Goal: Information Seeking & Learning: Learn about a topic

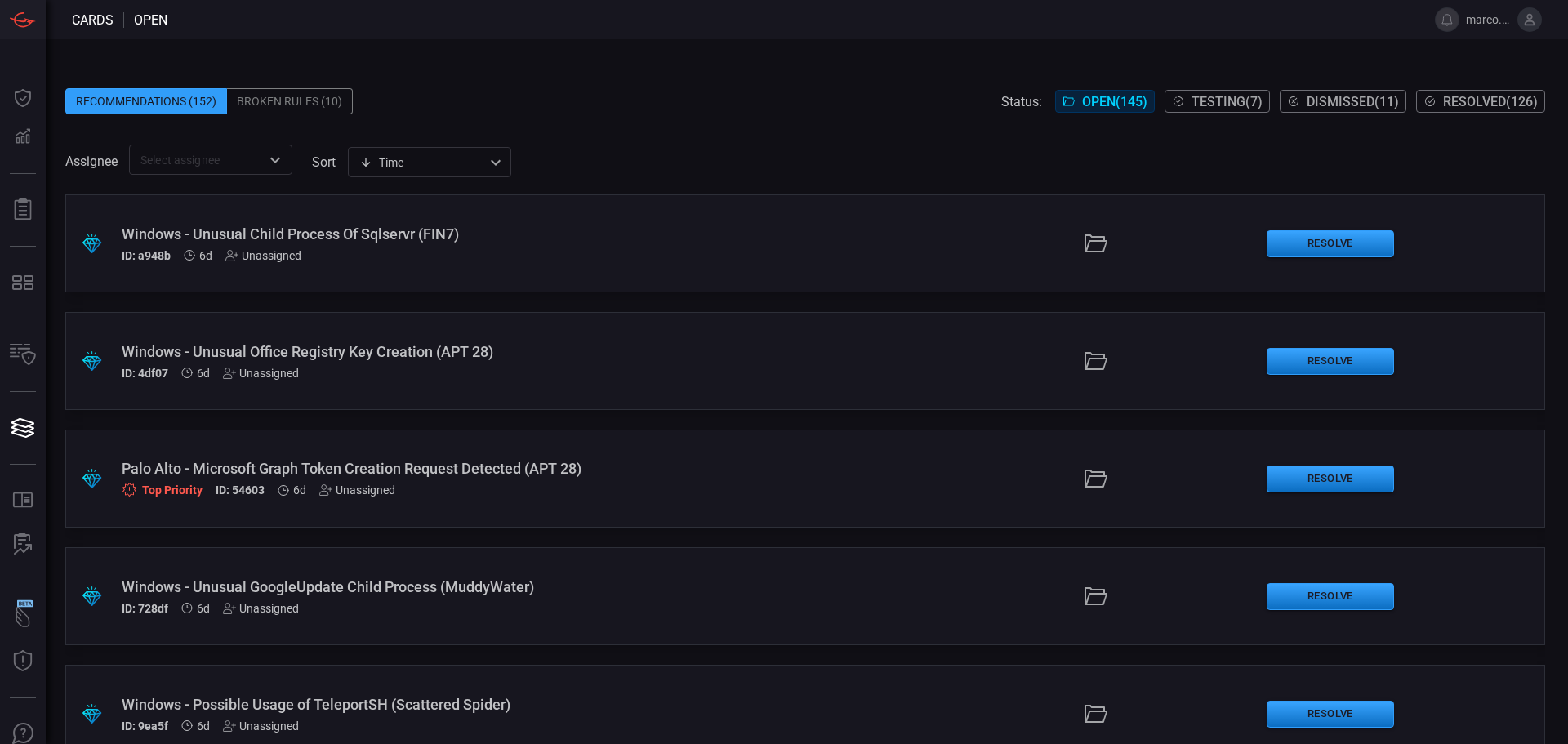
click at [307, 106] on div "Broken Rules (10)" at bounding box center [290, 100] width 126 height 26
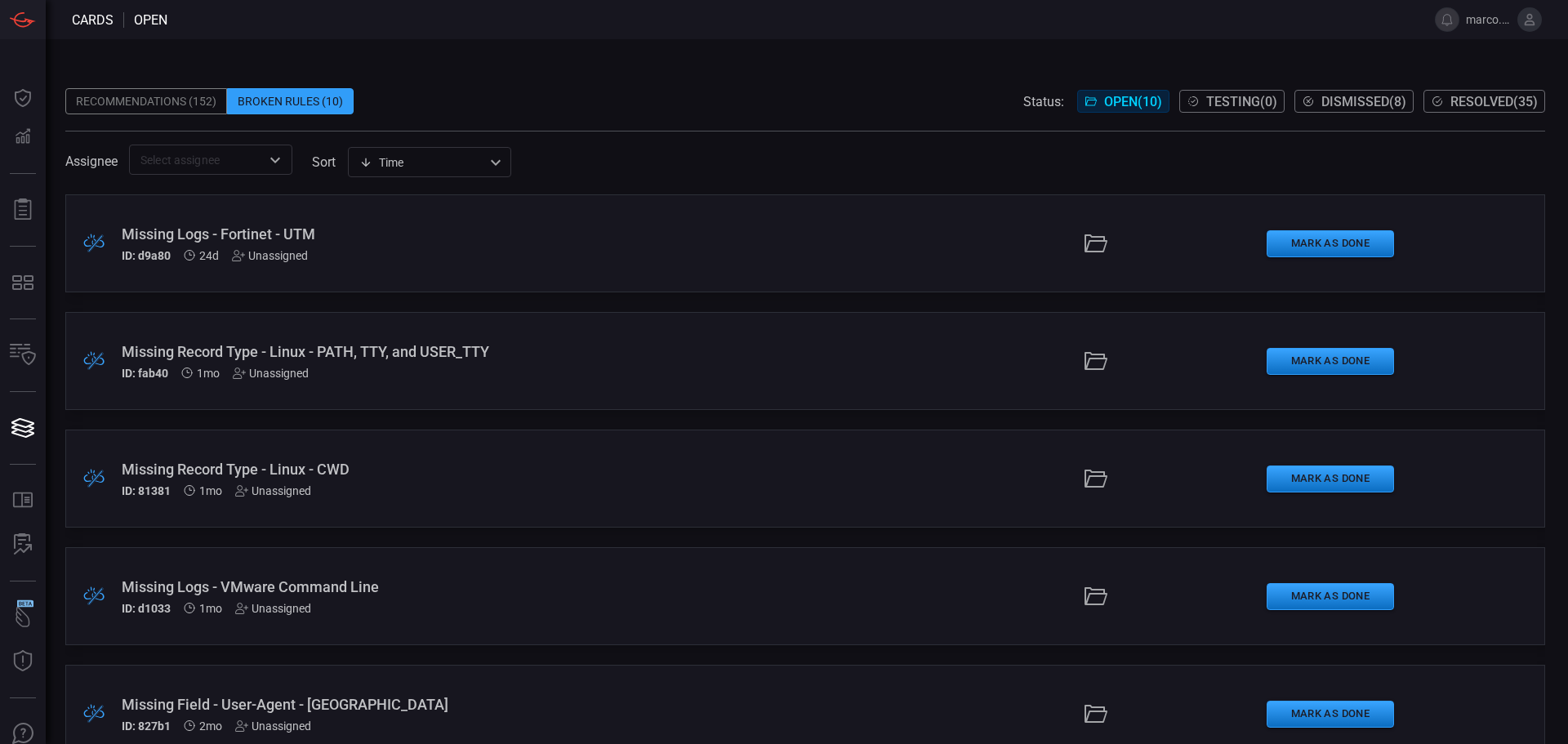
click at [144, 107] on div "Recommendations (152)" at bounding box center [147, 100] width 162 height 26
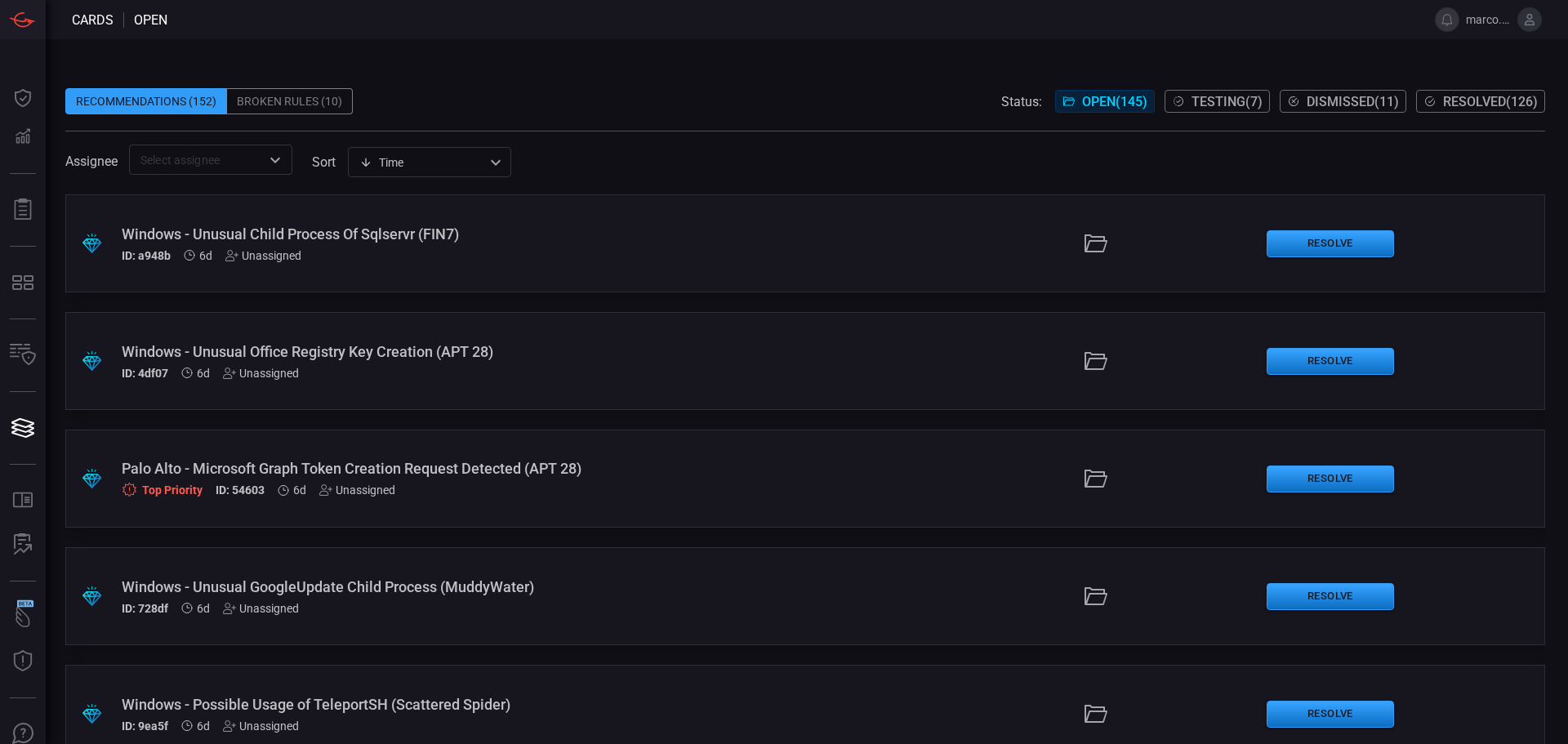
click at [234, 155] on input "text" at bounding box center [197, 159] width 126 height 20
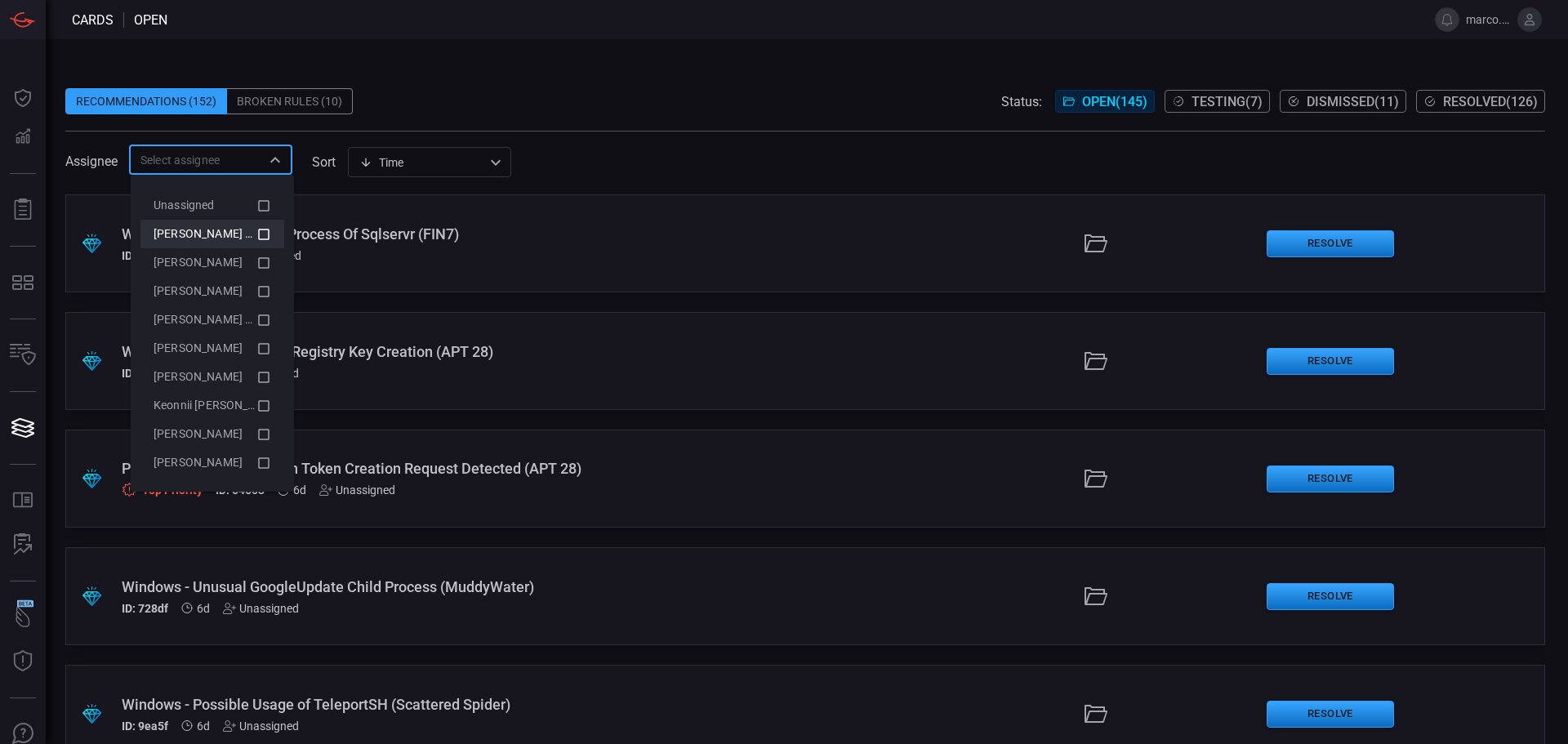
click at [257, 231] on icon at bounding box center [264, 234] width 14 height 19
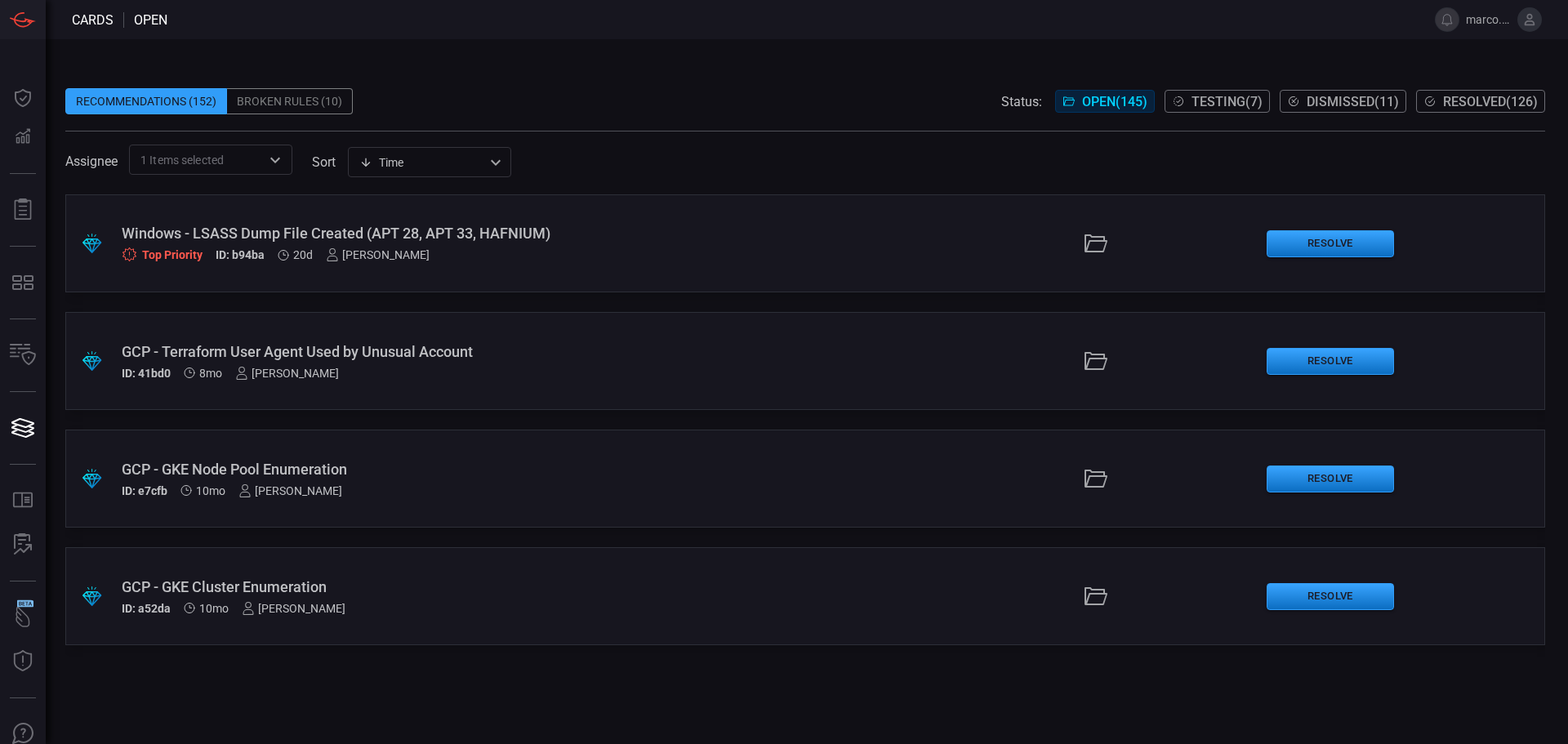
click at [658, 35] on span at bounding box center [791, 19] width 1248 height 40
click at [381, 570] on div ".suggested_cards_icon{fill:url(#suggested_cards_icon);} GCP - GKE Cluster Enume…" at bounding box center [805, 596] width 1480 height 98
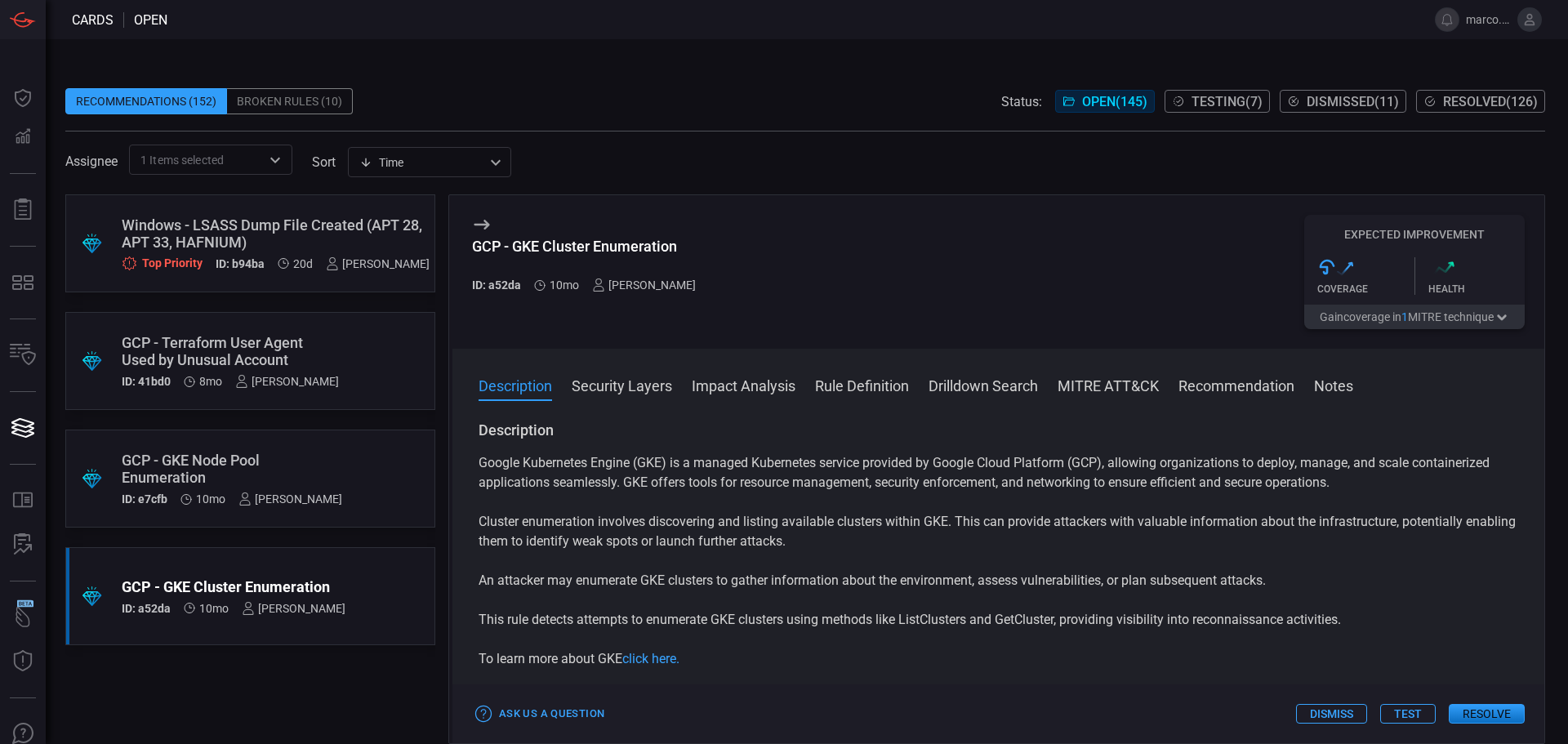
click at [293, 455] on div "GCP - GKE Node Pool Enumeration" at bounding box center [232, 469] width 220 height 35
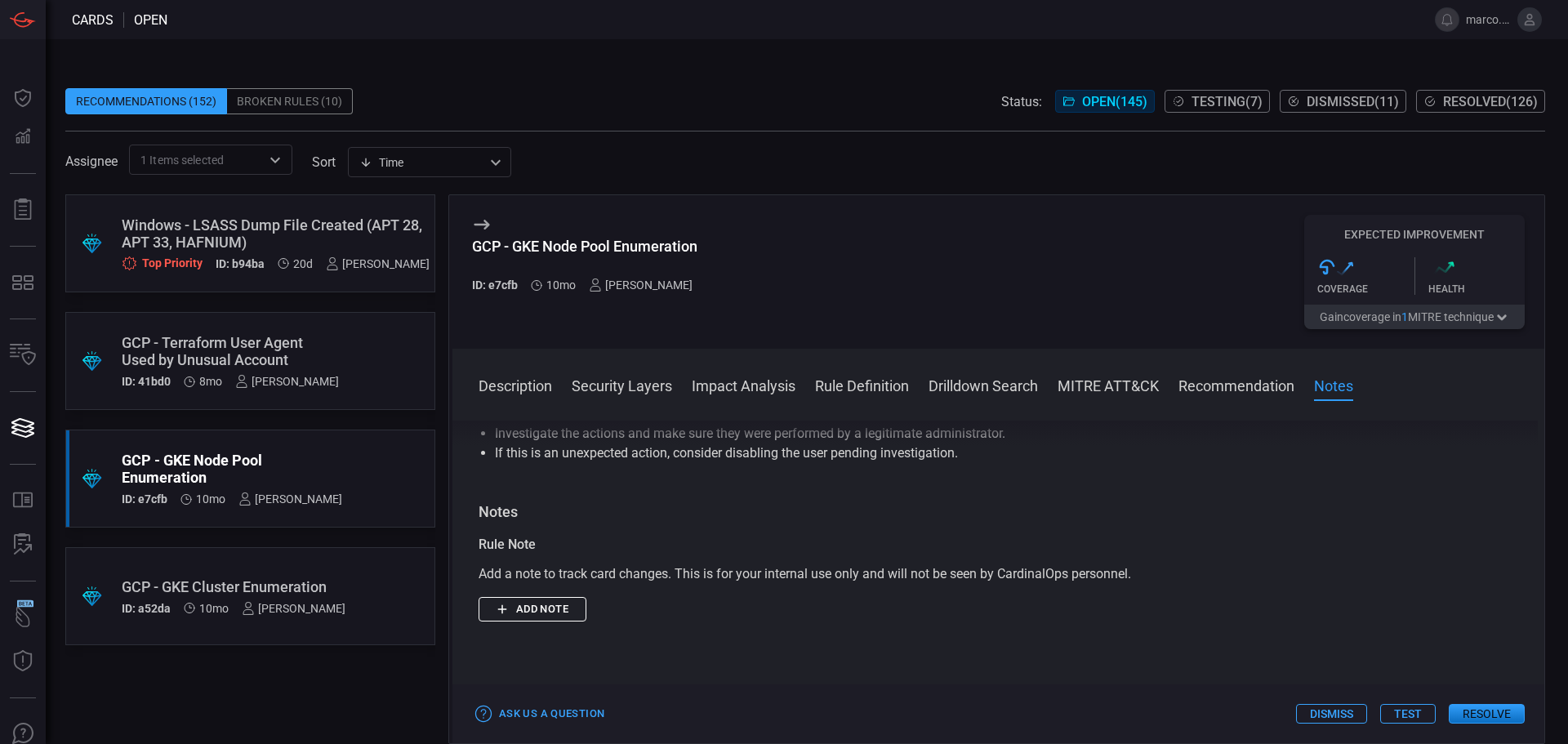
scroll to position [1518, 0]
click at [290, 581] on div "GCP - GKE Cluster Enumeration" at bounding box center [234, 587] width 224 height 17
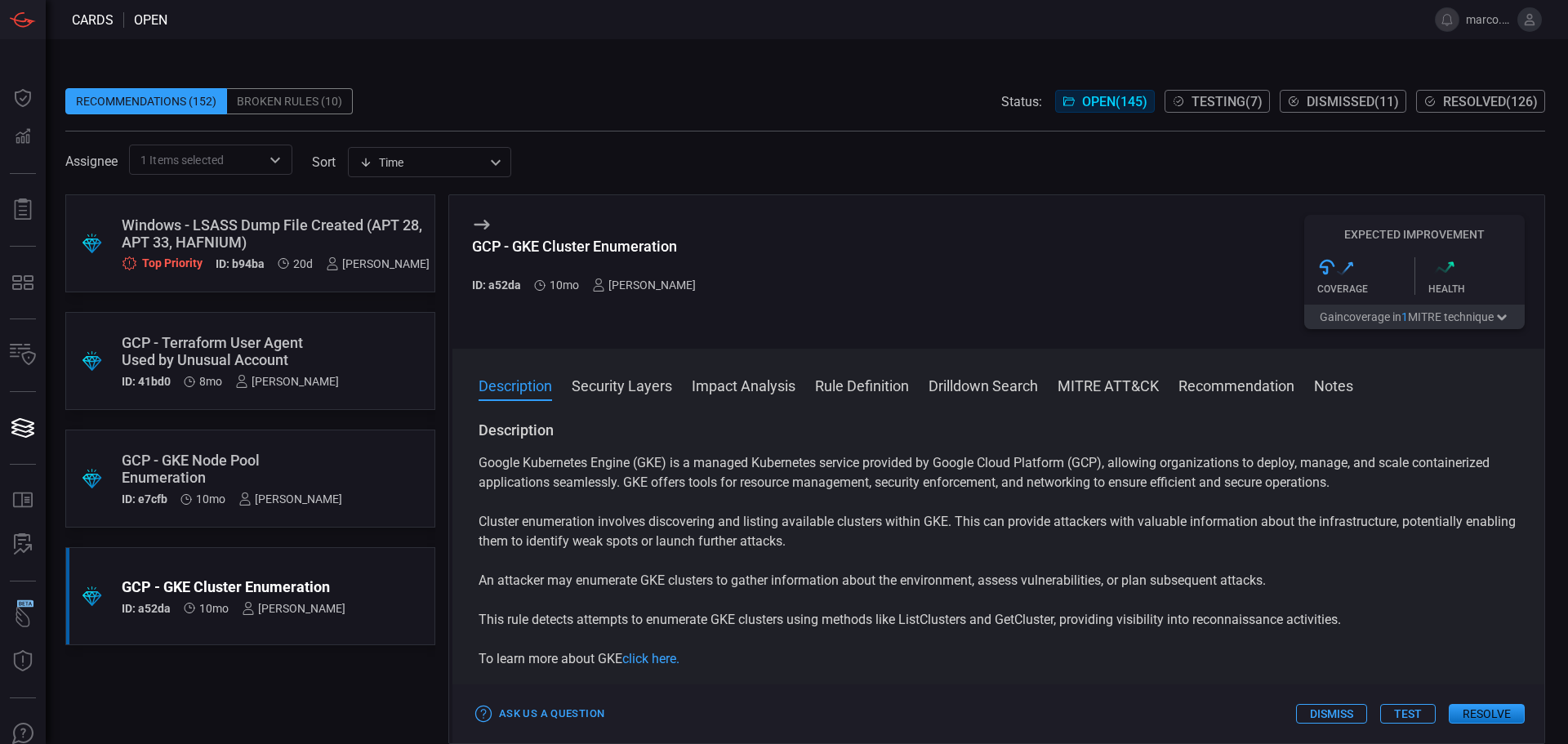
click at [1339, 715] on button "Dismiss" at bounding box center [1332, 713] width 71 height 19
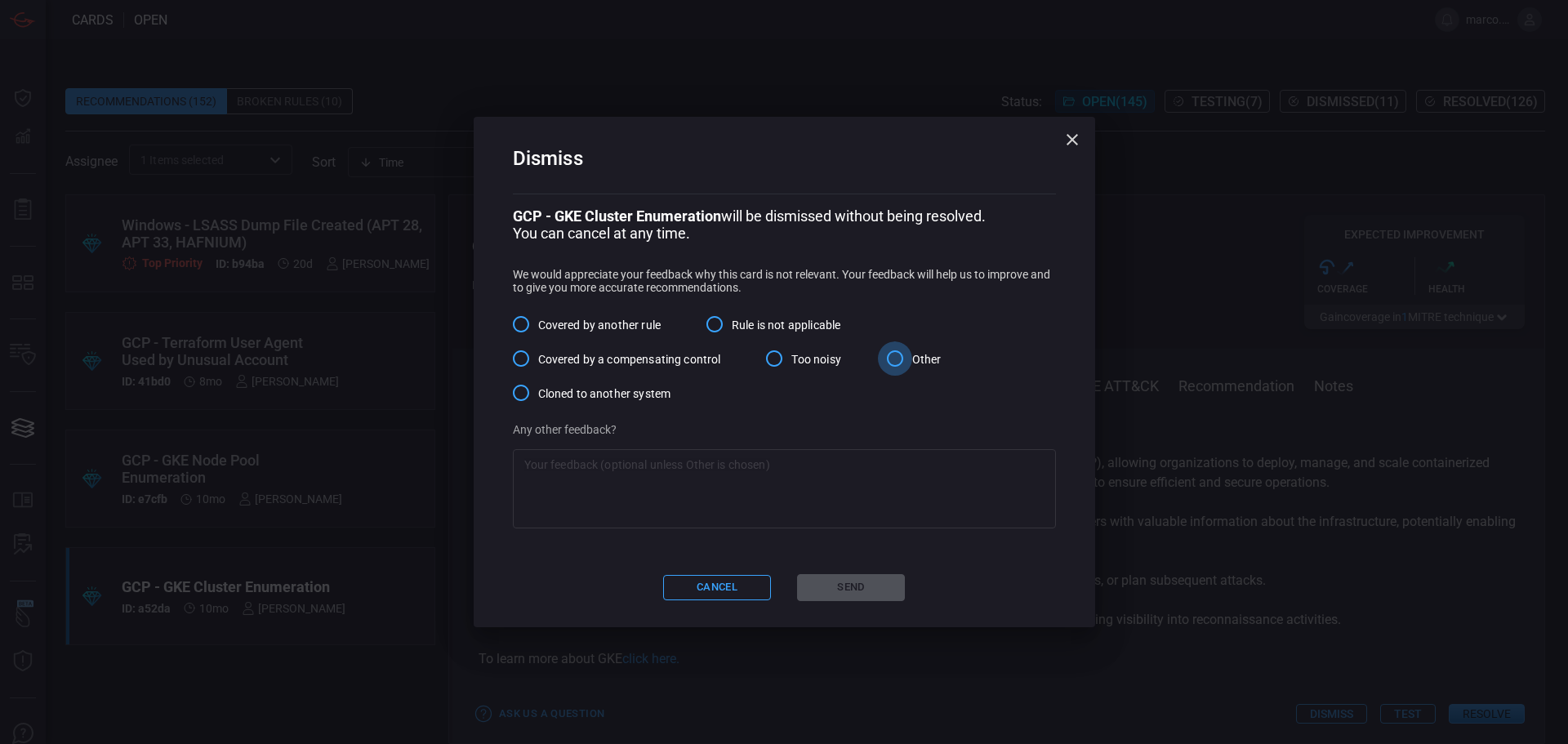
click at [897, 356] on input "Other" at bounding box center [895, 359] width 35 height 35
click at [808, 474] on textarea at bounding box center [784, 489] width 520 height 66
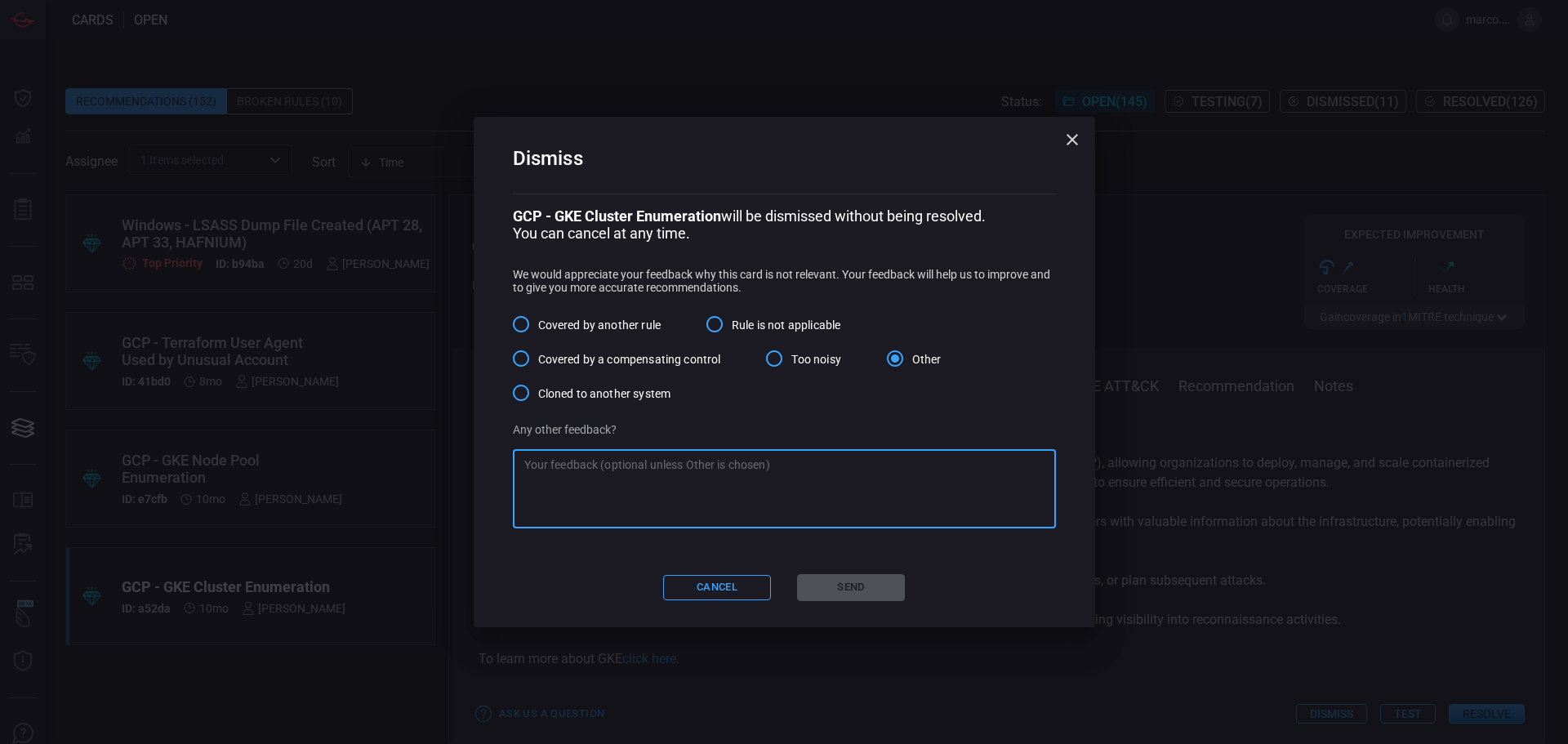
paste textarea "Lor ipsumdolo “Sitame Consectet Adip – ELI Seddoei Temporincid (UtlaBoreetdo / …"
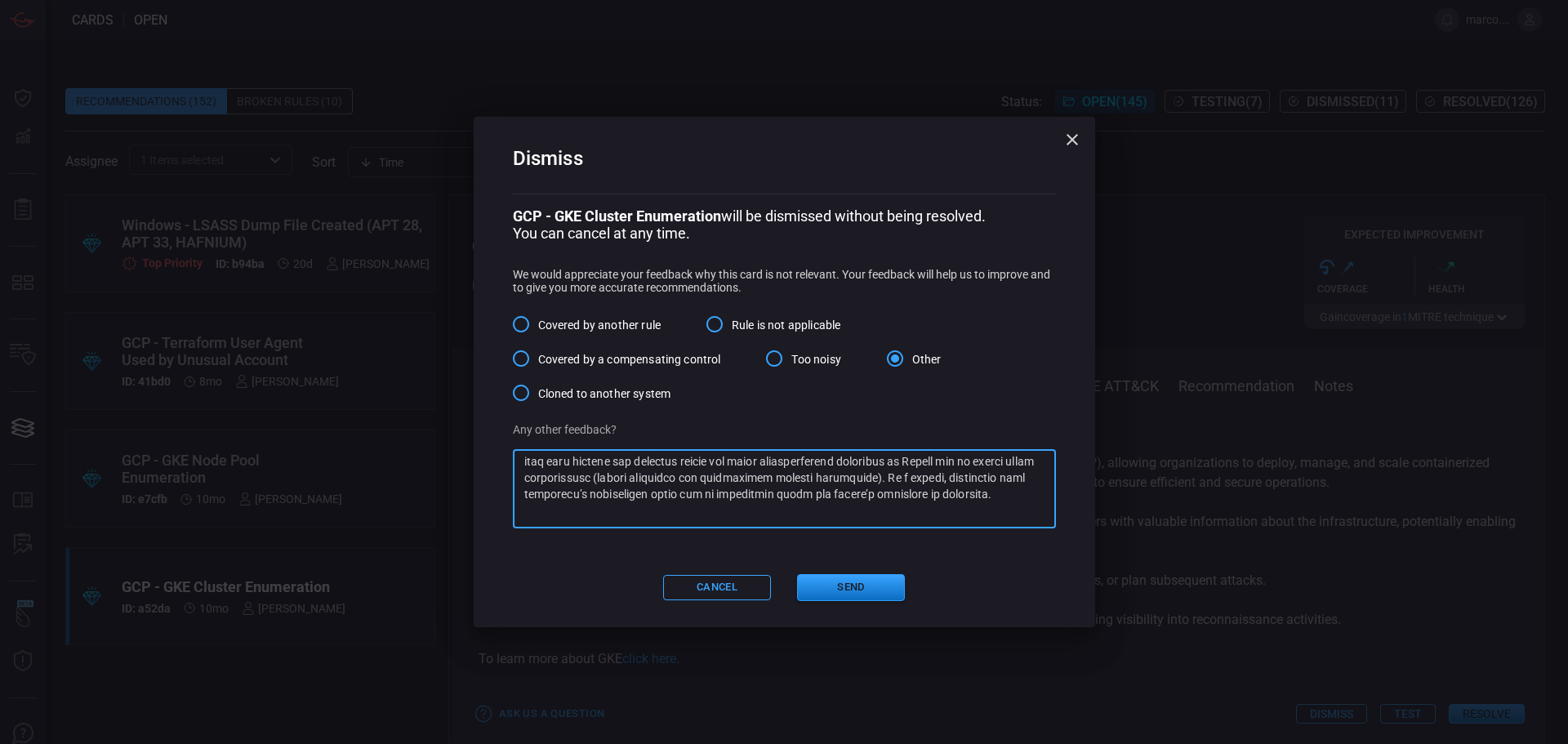
scroll to position [249, 0]
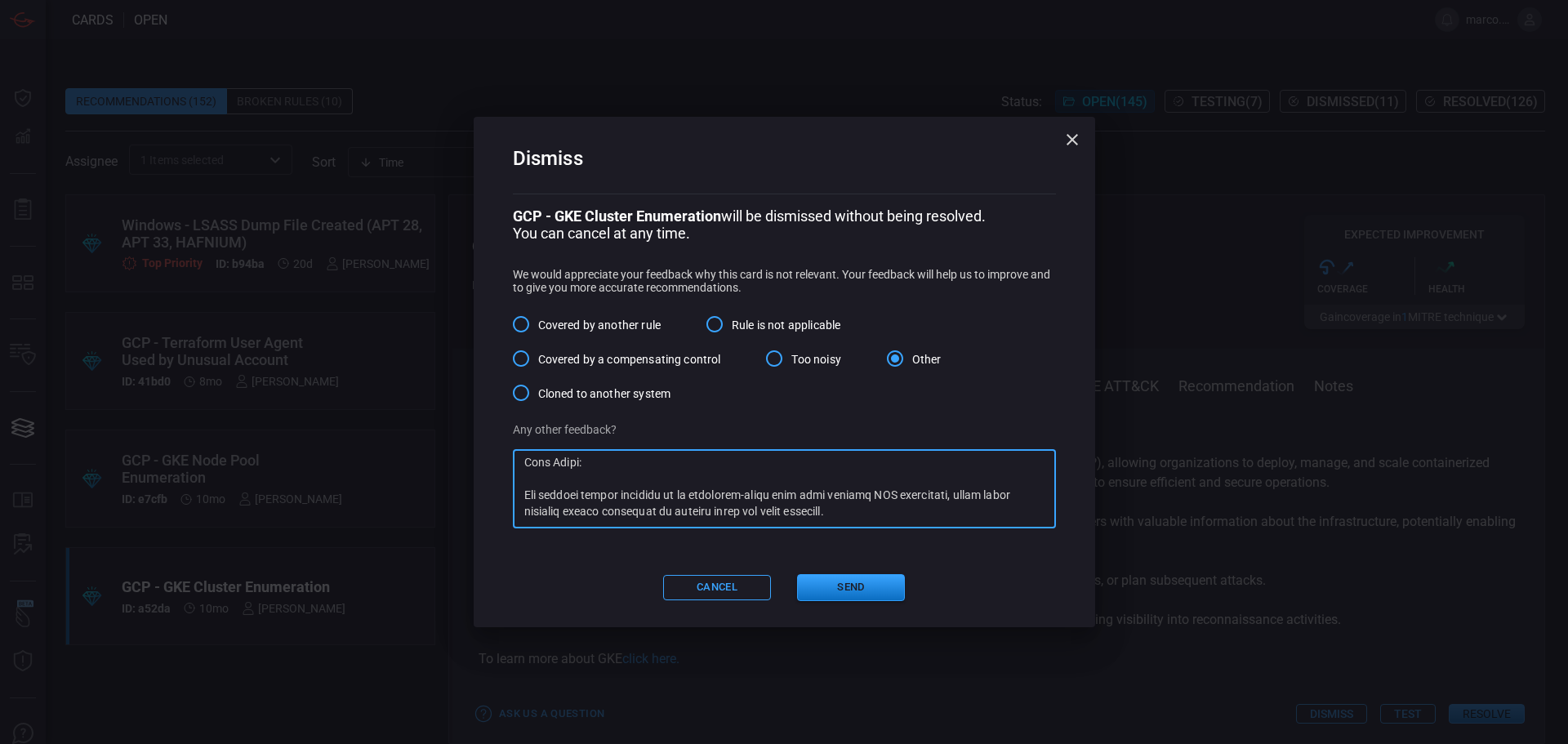
click at [524, 496] on textarea at bounding box center [784, 489] width 520 height 66
click at [576, 482] on textarea at bounding box center [784, 489] width 520 height 66
click at [532, 491] on textarea at bounding box center [784, 489] width 520 height 66
type textarea "Lor ipsumdolo “Sitame Consectet Adip – ELI Seddoei Temporincid (UtlaBoreetdo / …"
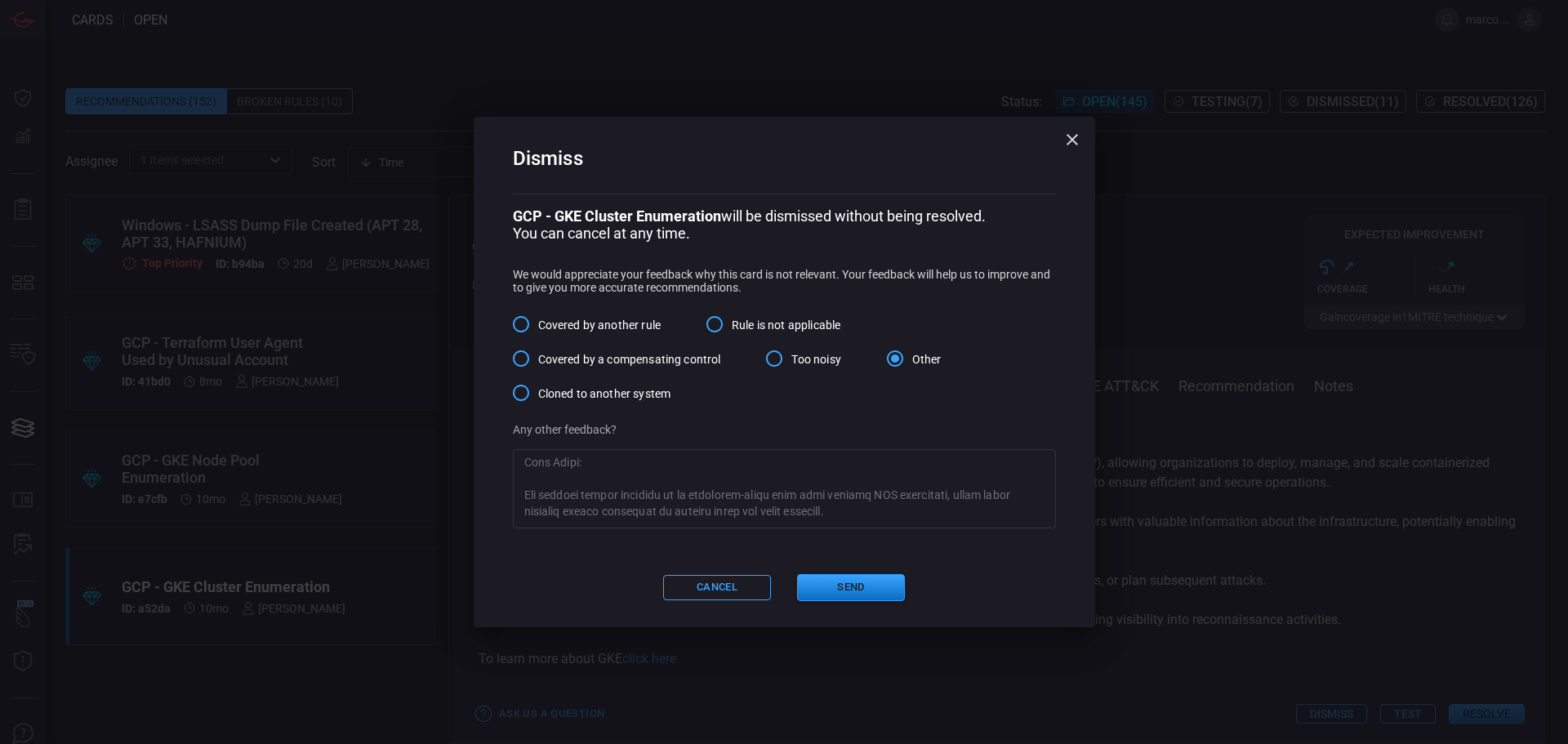
click at [522, 492] on div "x ​" at bounding box center [784, 488] width 544 height 79
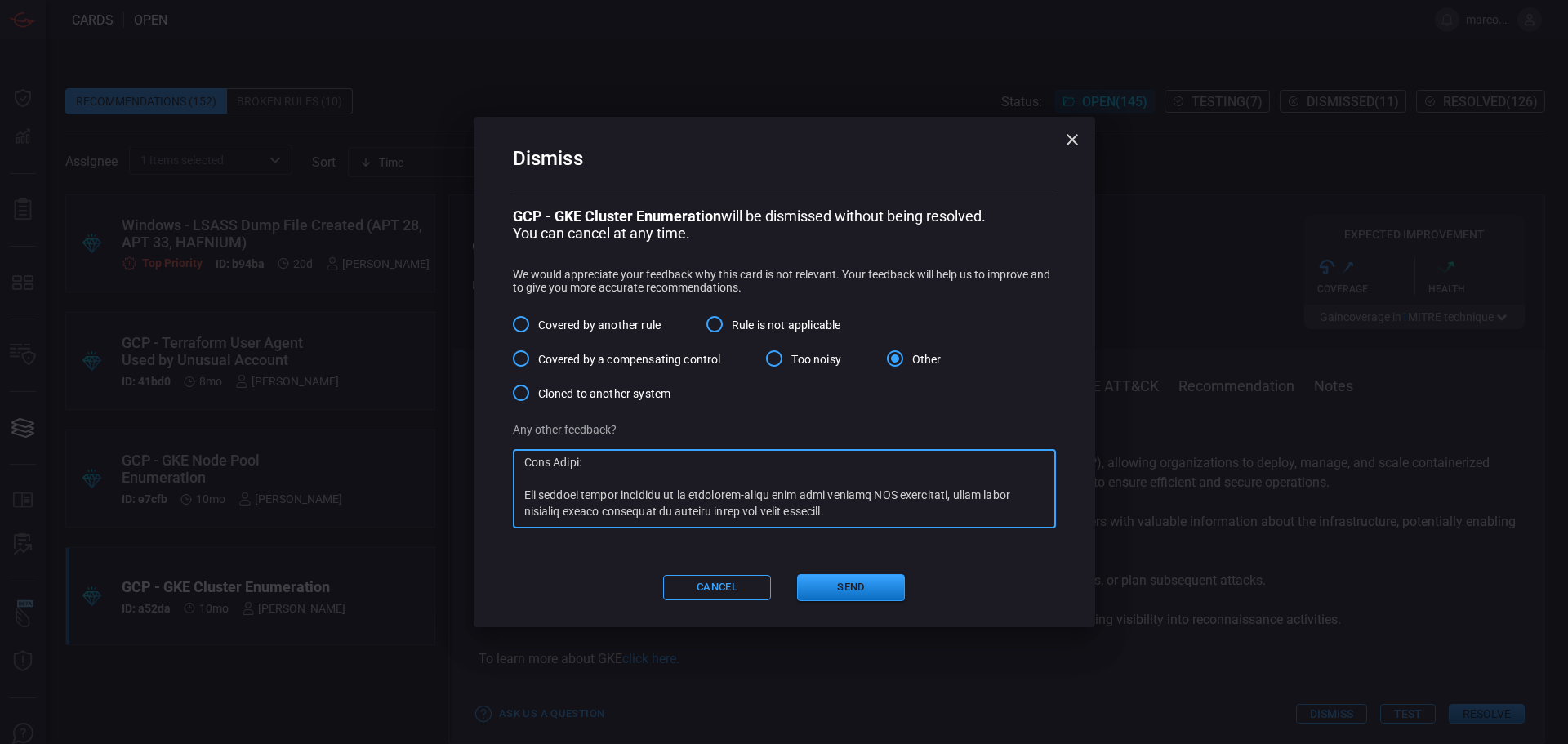
click at [526, 506] on textarea at bounding box center [784, 489] width 520 height 66
click at [700, 490] on textarea at bounding box center [784, 489] width 520 height 66
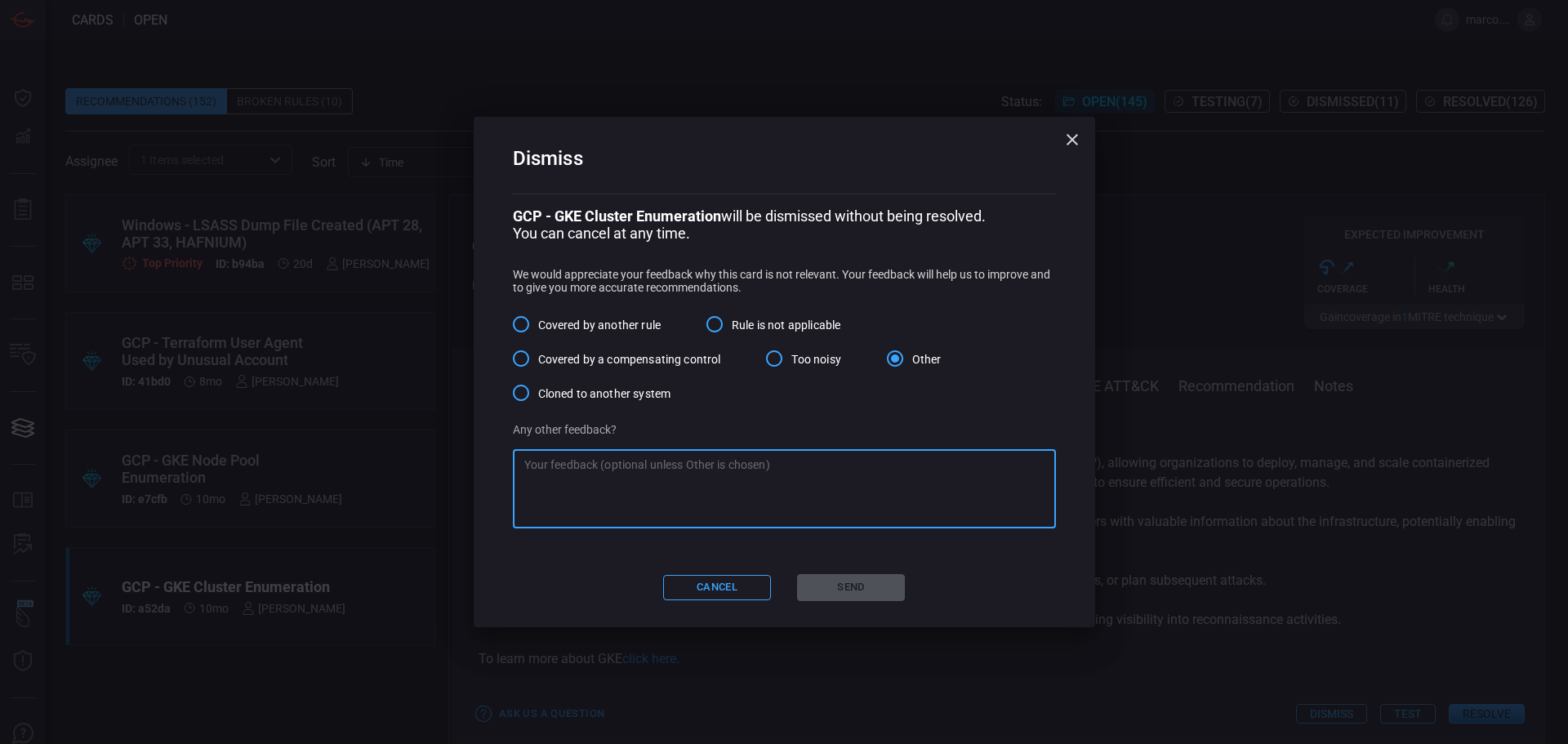
paste textarea "Lor ipsumdolo “Sitame Consectet Adip – ELI Seddoei Temporincid (UtlaBoreetdo / …"
type textarea "Lor ipsumdolo “Sitame Consectet Adip – ELI Seddoei Temporincid (UtlaBoreetdo / …"
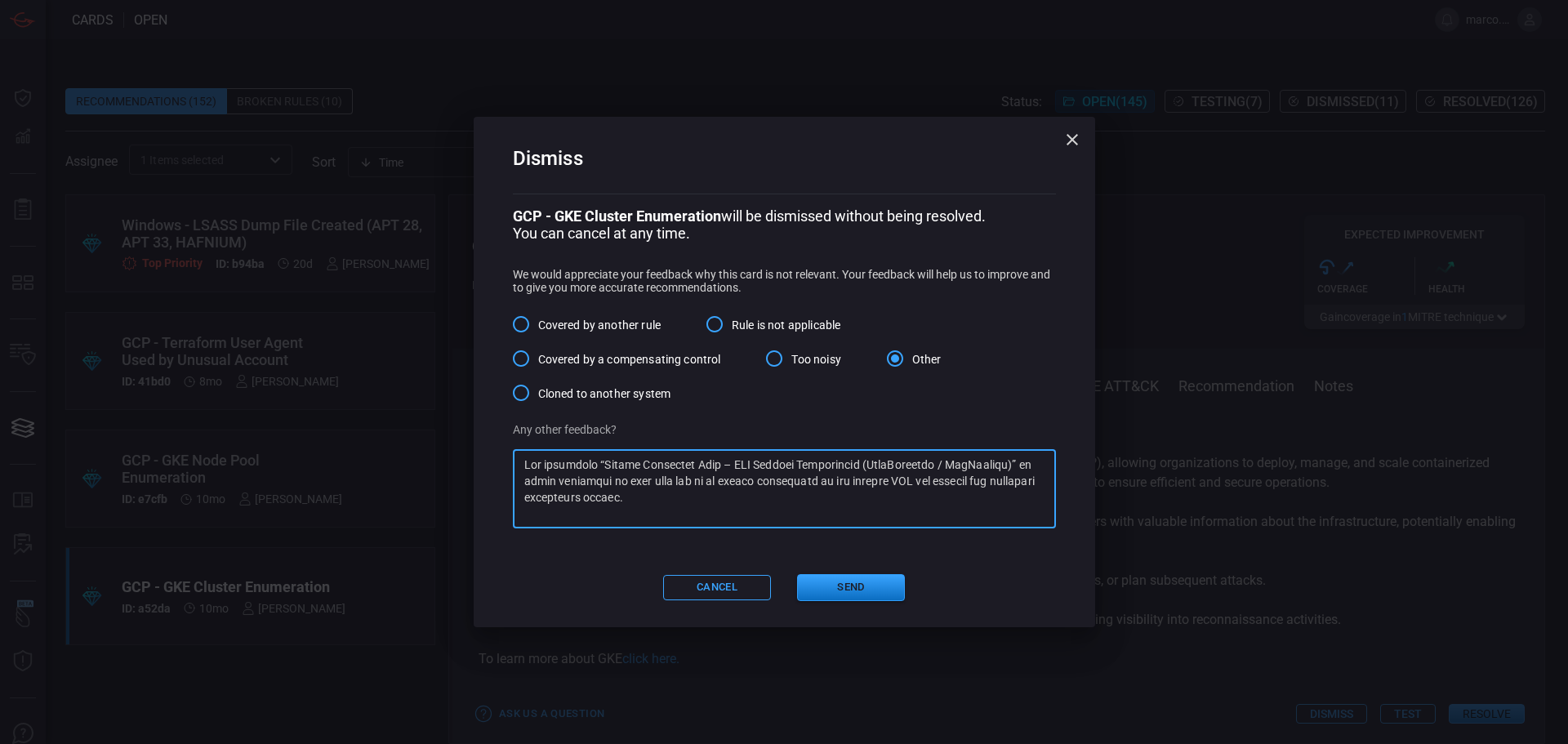
scroll to position [607, 0]
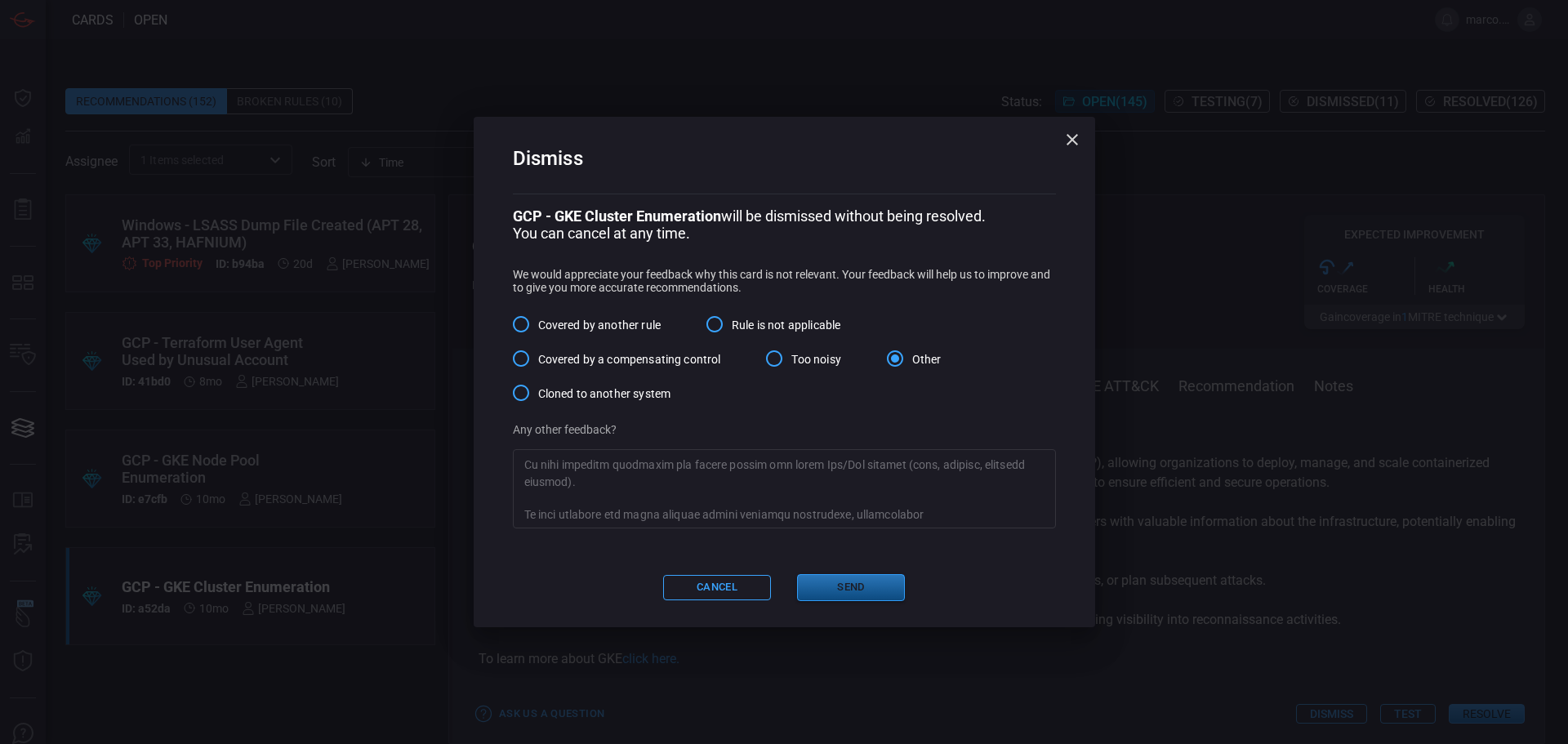
click at [883, 591] on button "Send" at bounding box center [852, 588] width 108 height 27
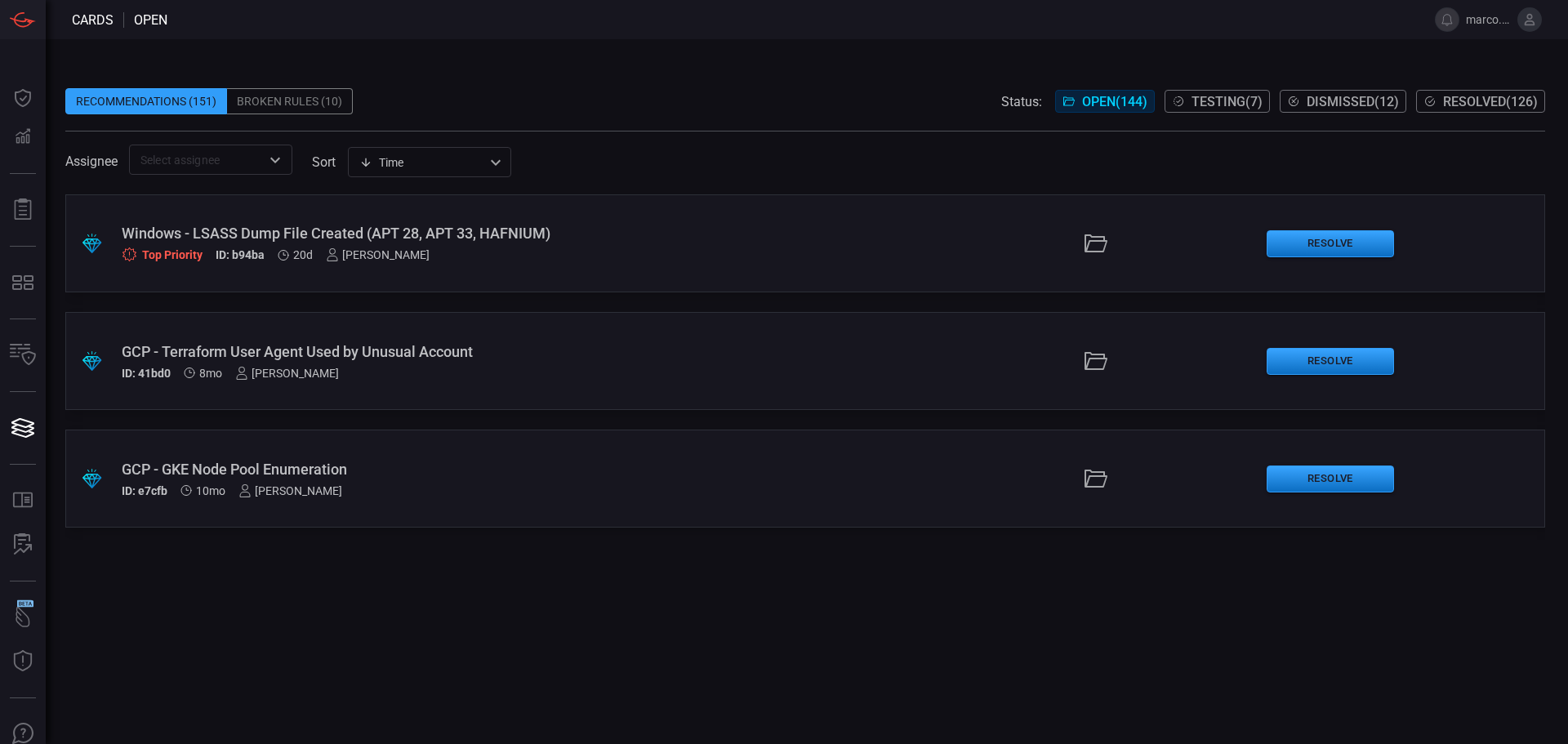
click at [378, 469] on div "GCP - GKE Node Pool Enumeration" at bounding box center [380, 469] width 518 height 17
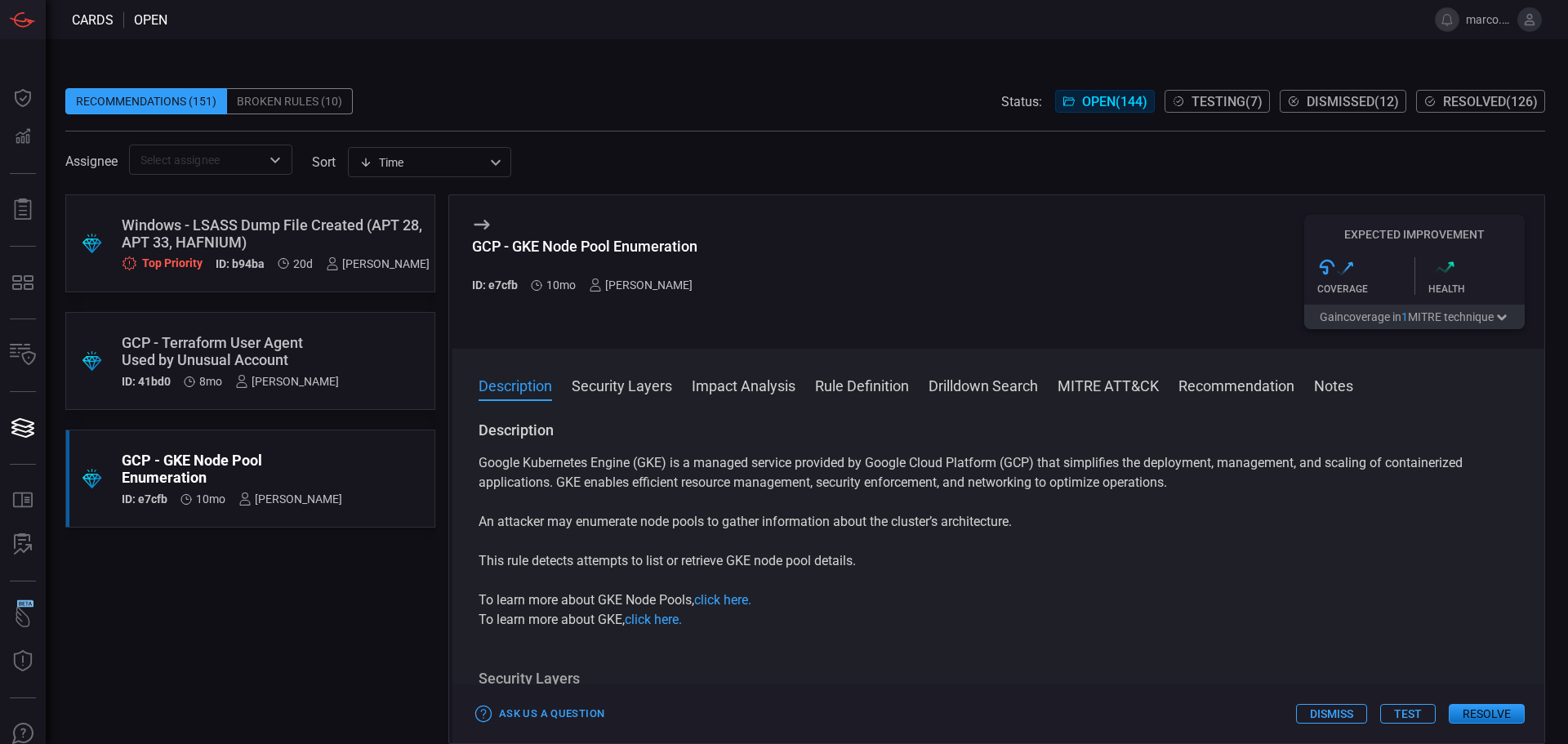
click at [1329, 720] on button "Dismiss" at bounding box center [1332, 713] width 71 height 19
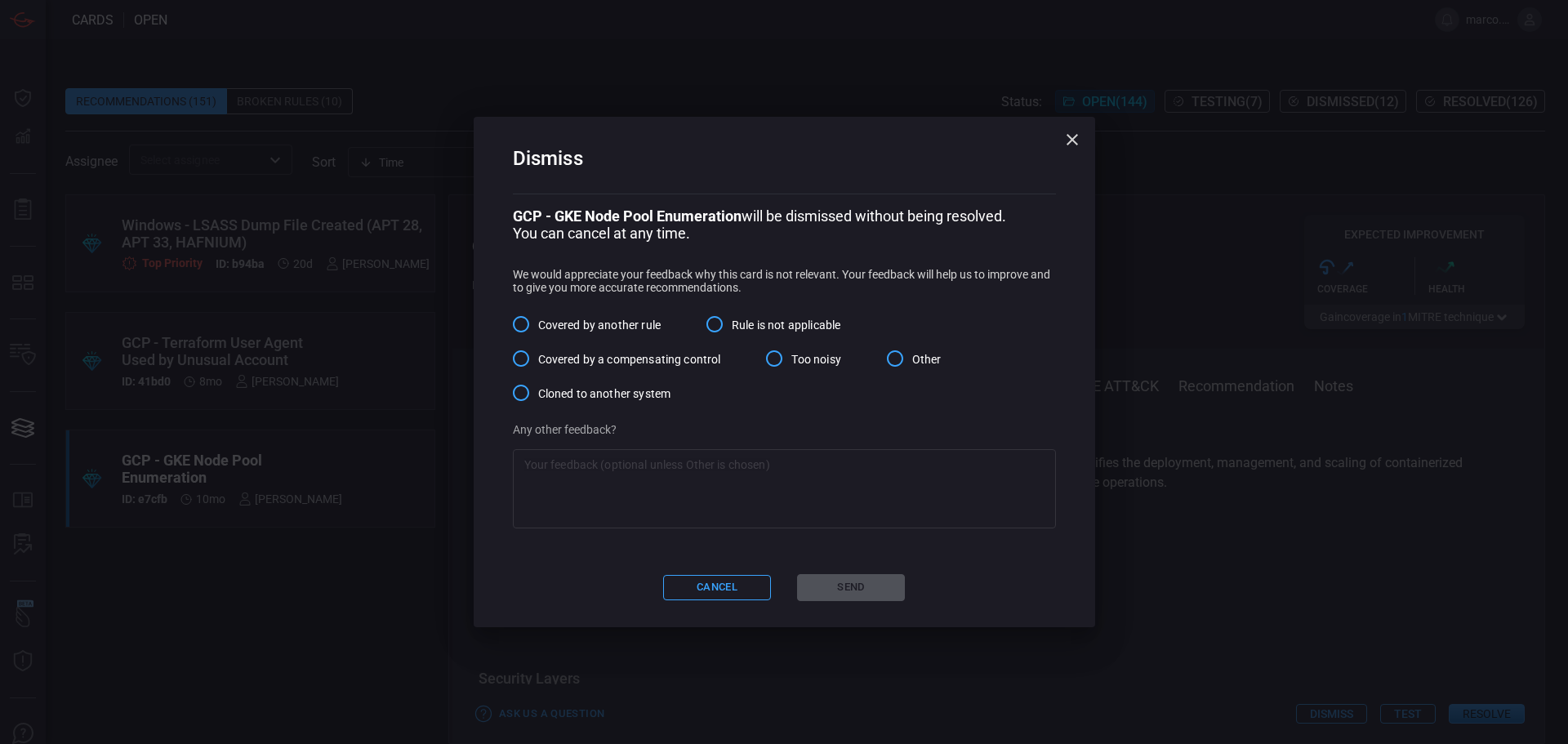
click at [918, 351] on label "Other" at bounding box center [910, 359] width 64 height 35
click at [912, 351] on input "Other" at bounding box center [895, 359] width 35 height 35
click at [857, 489] on textarea at bounding box center [784, 489] width 520 height 66
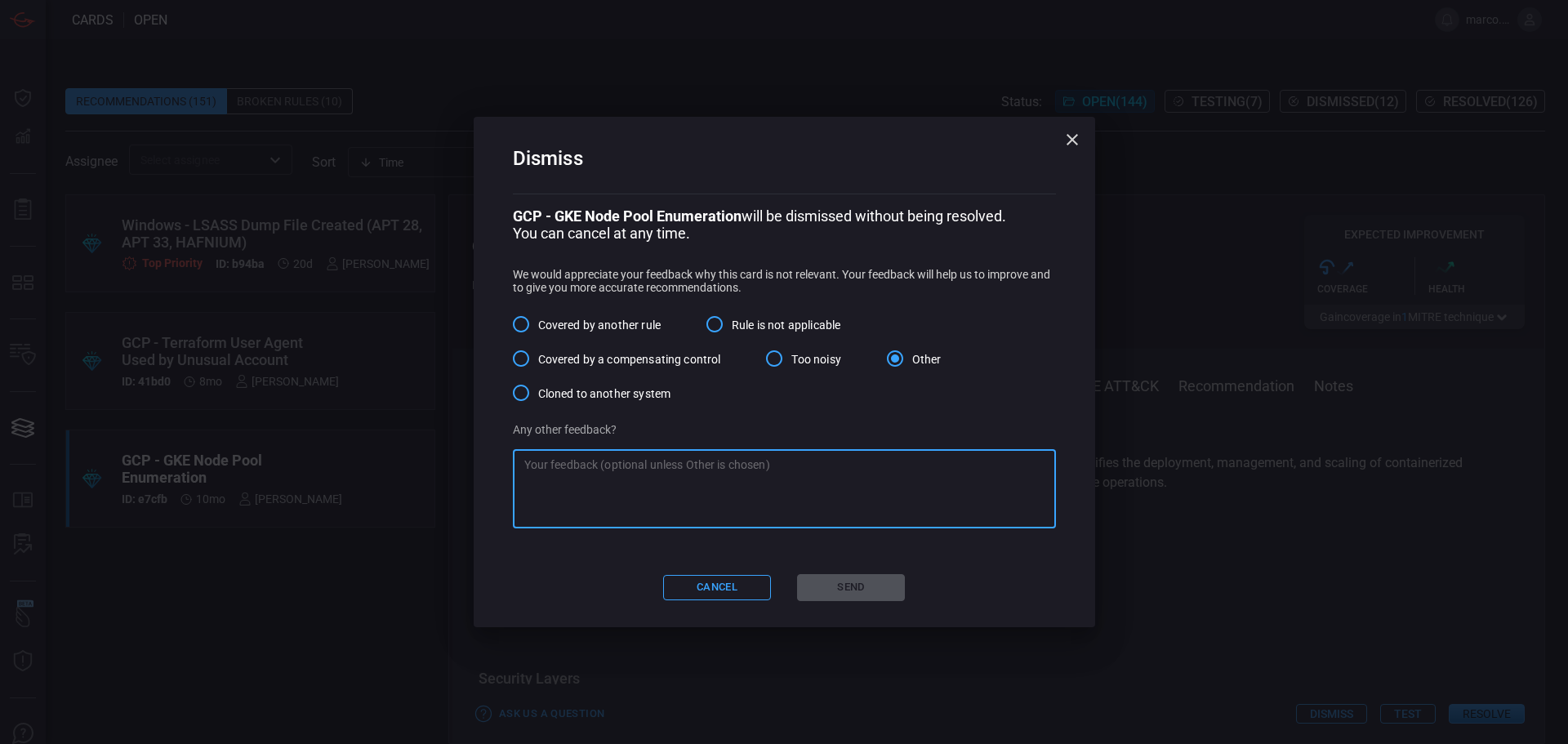
paste textarea "Lorem ipsumd, sita consectet — “Adipis Elitseddo Eius – TEM Inci Utla Etdolorem…"
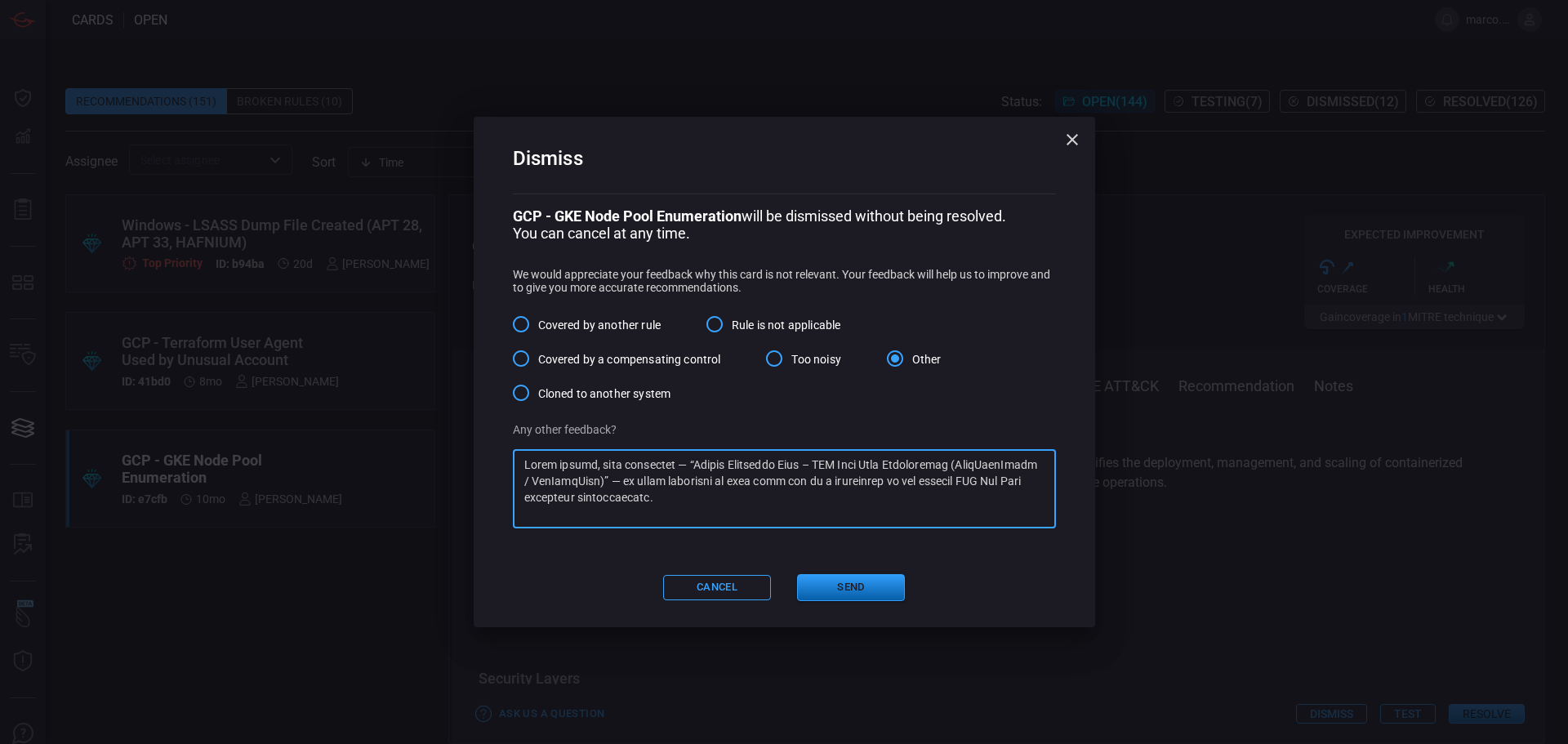
type textarea "Lorem ipsumd, sita consectet — “Adipis Elitseddo Eius – TEM Inci Utla Etdolorem…"
click at [875, 586] on button "Send" at bounding box center [852, 588] width 108 height 27
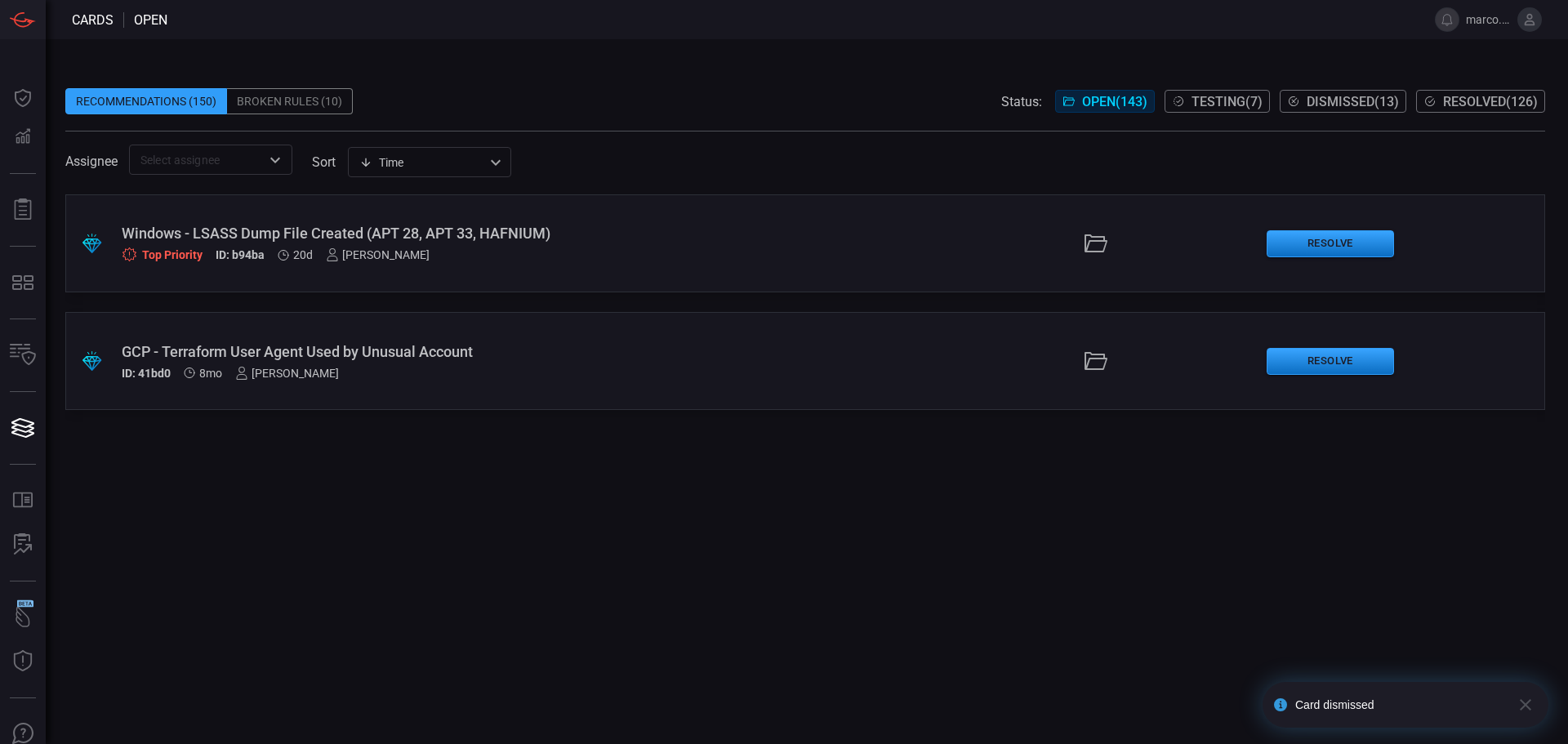
click at [1218, 98] on span "Testing ( 7 )" at bounding box center [1227, 101] width 71 height 15
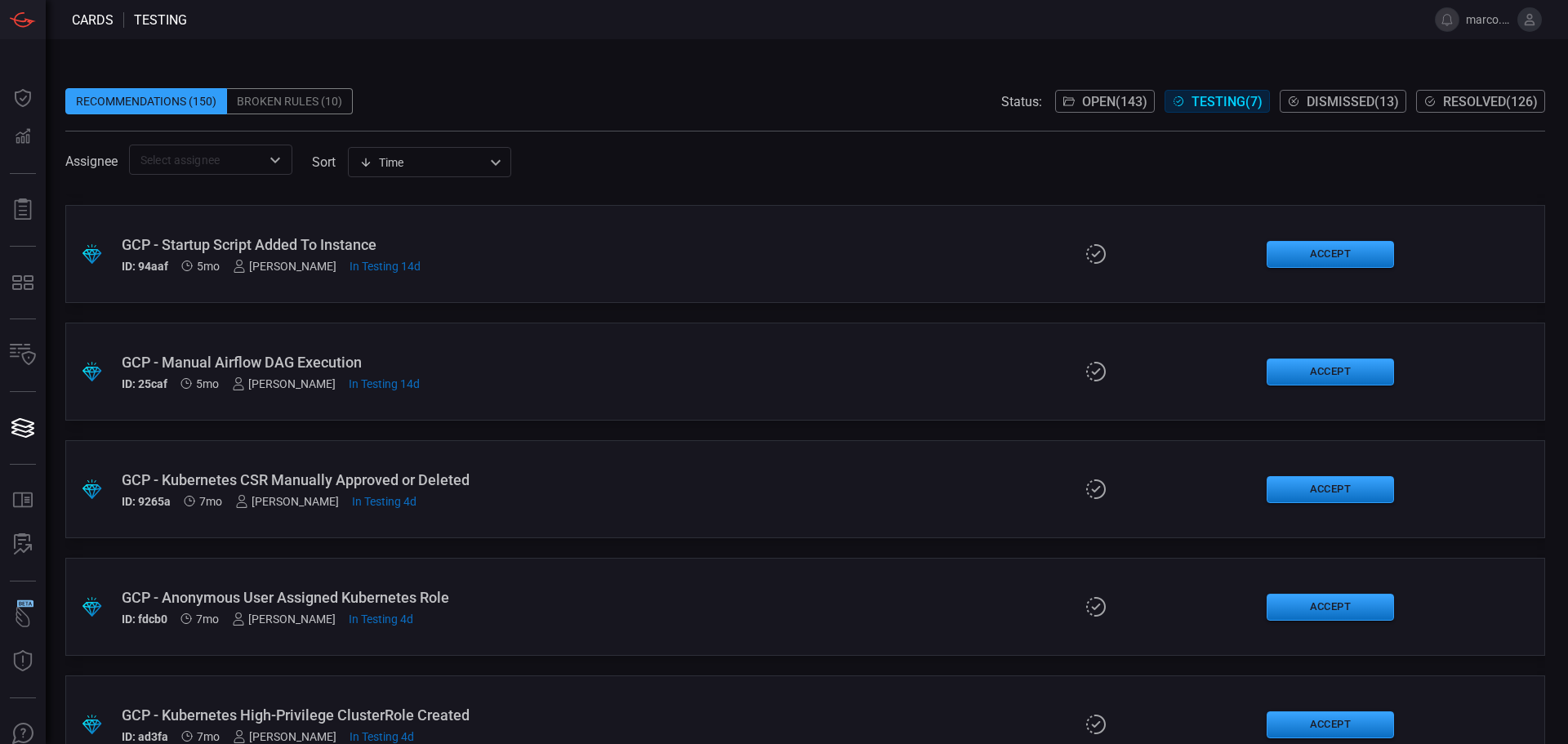
scroll to position [156, 0]
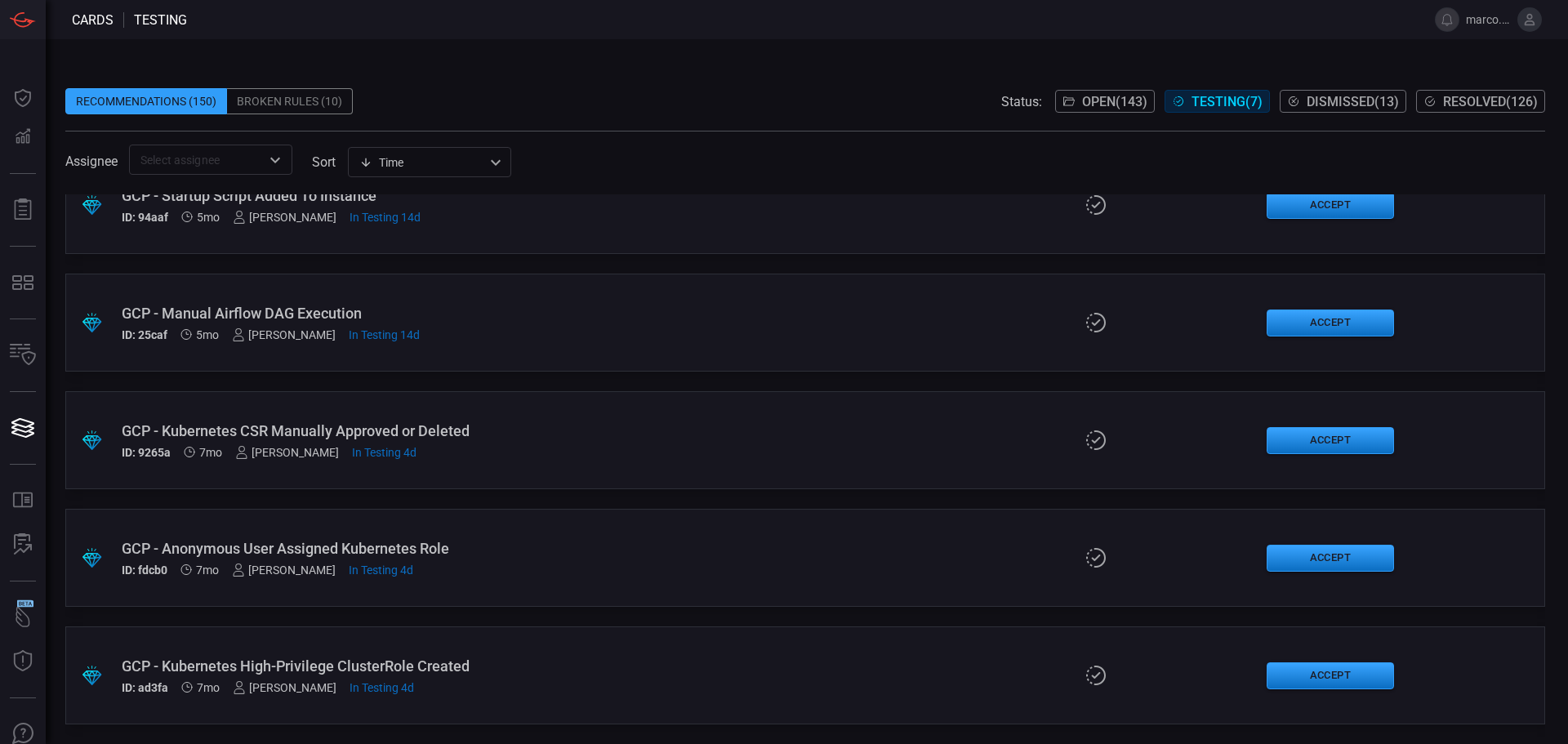
click at [654, 432] on div ".suggested_cards_icon{fill:url(#suggested_cards_icon);} GCP - Kubernetes CSR Ma…" at bounding box center [805, 440] width 1480 height 98
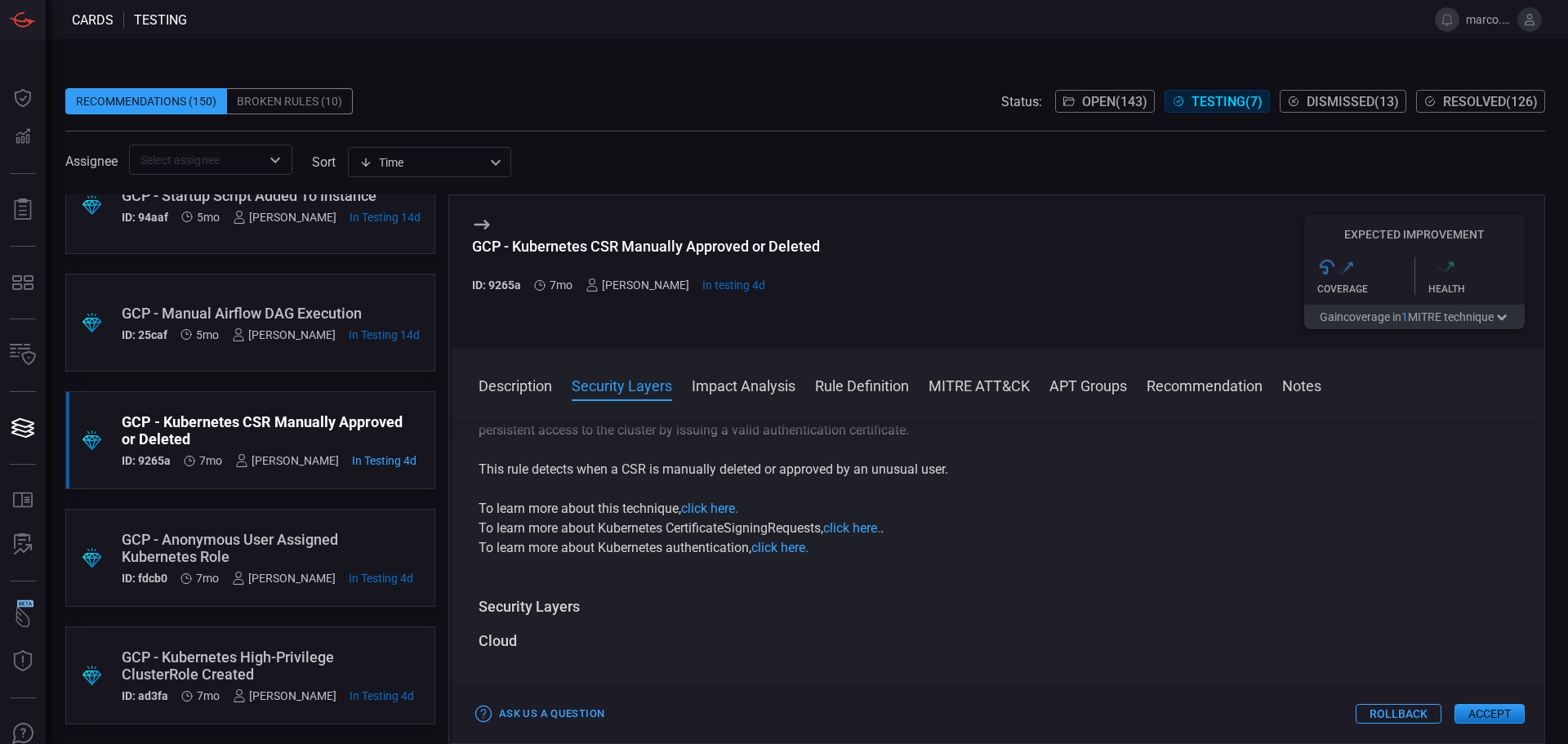
scroll to position [245, 0]
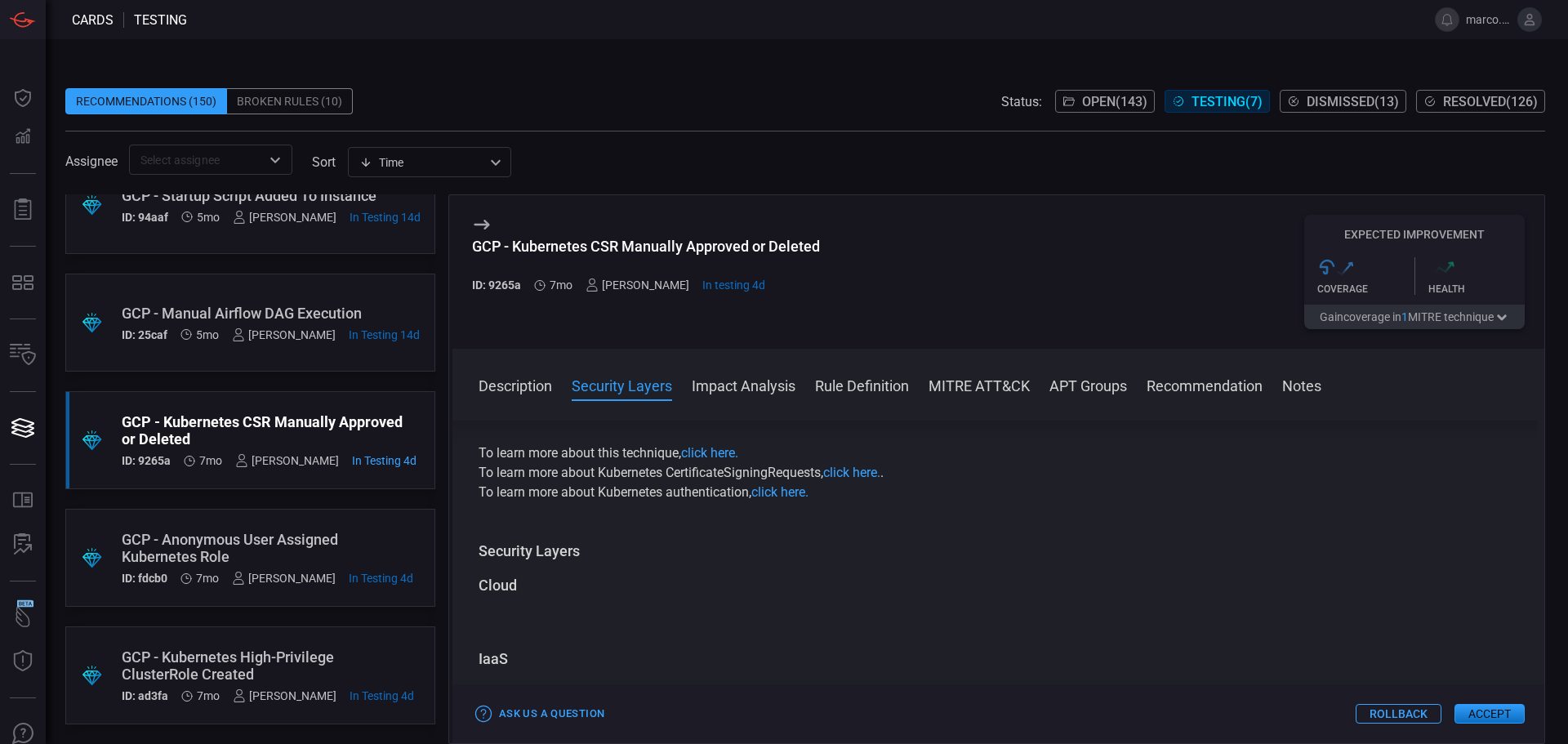
click at [1385, 714] on button "Rollback" at bounding box center [1398, 713] width 86 height 19
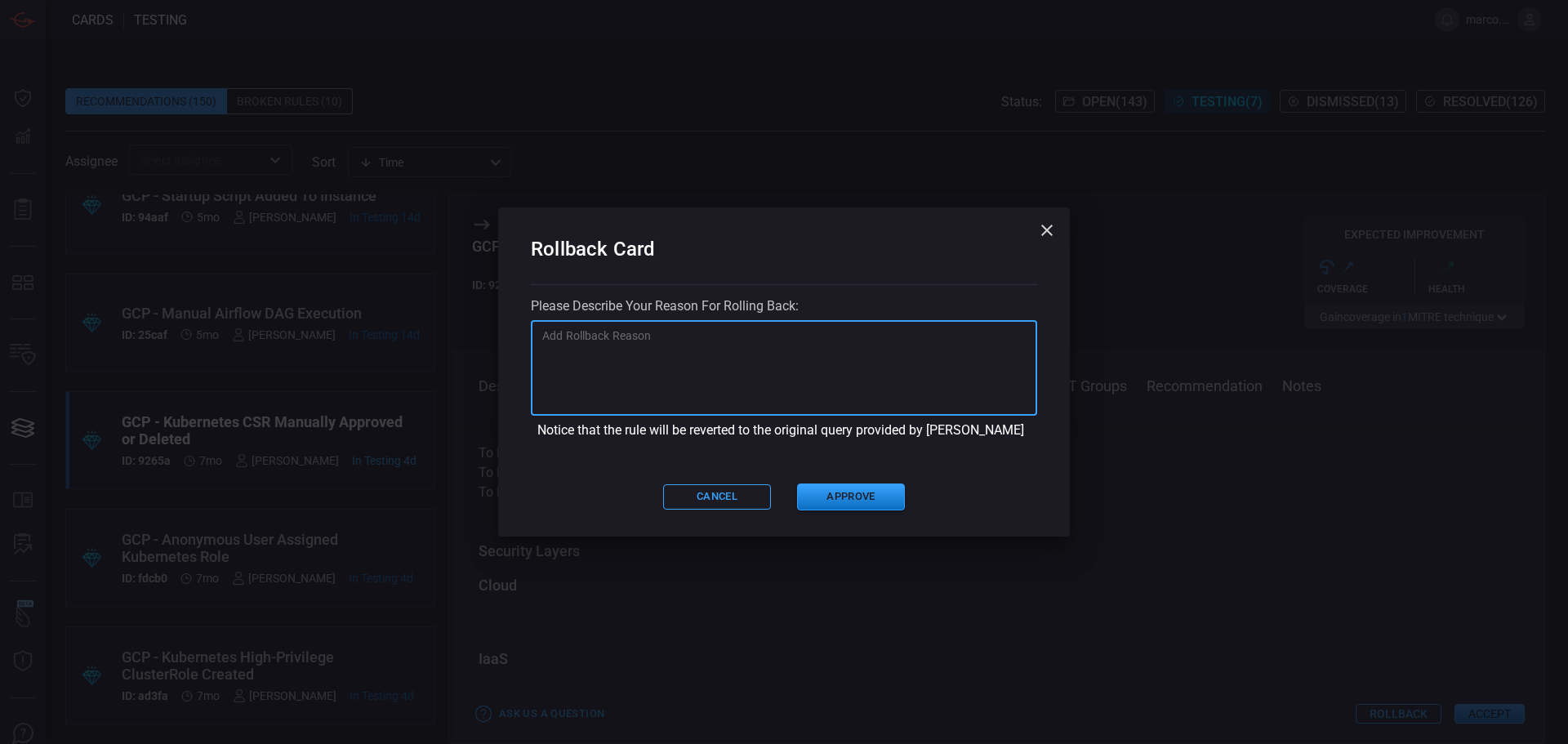
click at [718, 371] on textarea at bounding box center [784, 368] width 484 height 82
type textarea "D"
click at [876, 342] on textarea "We need to rollback to dismiss the detection" at bounding box center [784, 368] width 484 height 82
type textarea "We need to rollback to dismiss the detection."
click at [877, 496] on button "Approve" at bounding box center [852, 497] width 108 height 27
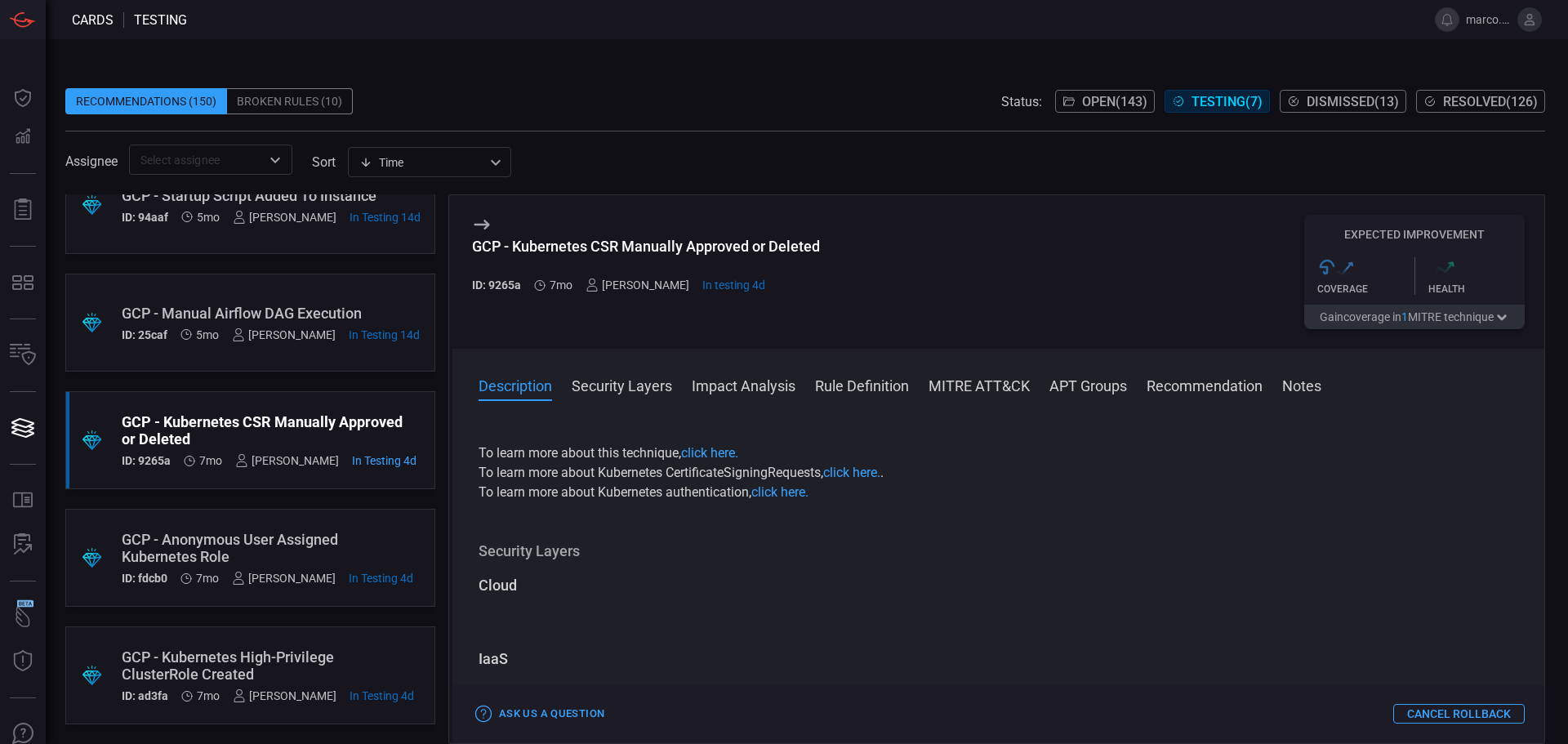
scroll to position [0, 0]
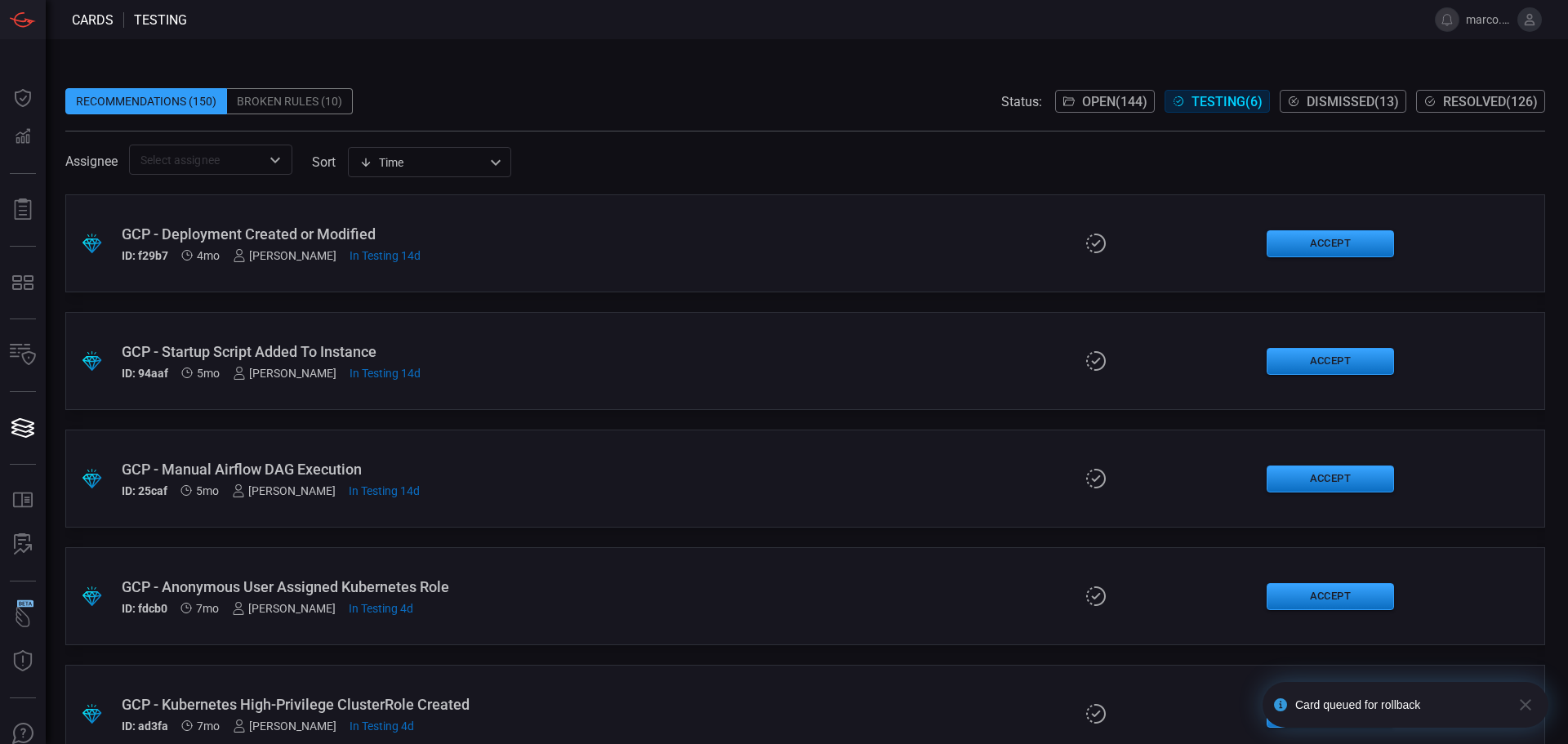
click at [1095, 104] on span "Open ( 144 )" at bounding box center [1115, 101] width 66 height 15
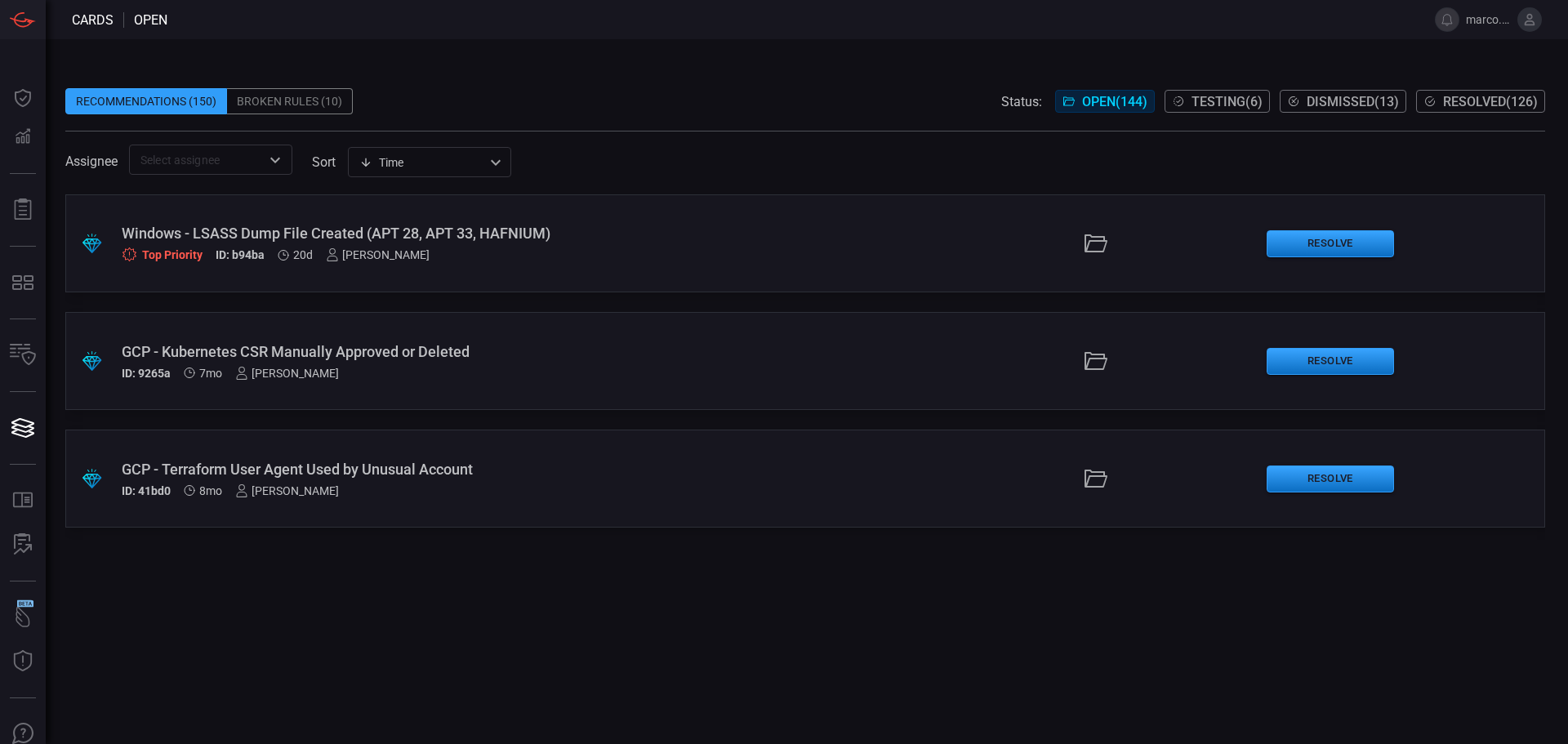
click at [528, 350] on div "GCP - Kubernetes CSR Manually Approved or Deleted" at bounding box center [380, 351] width 518 height 17
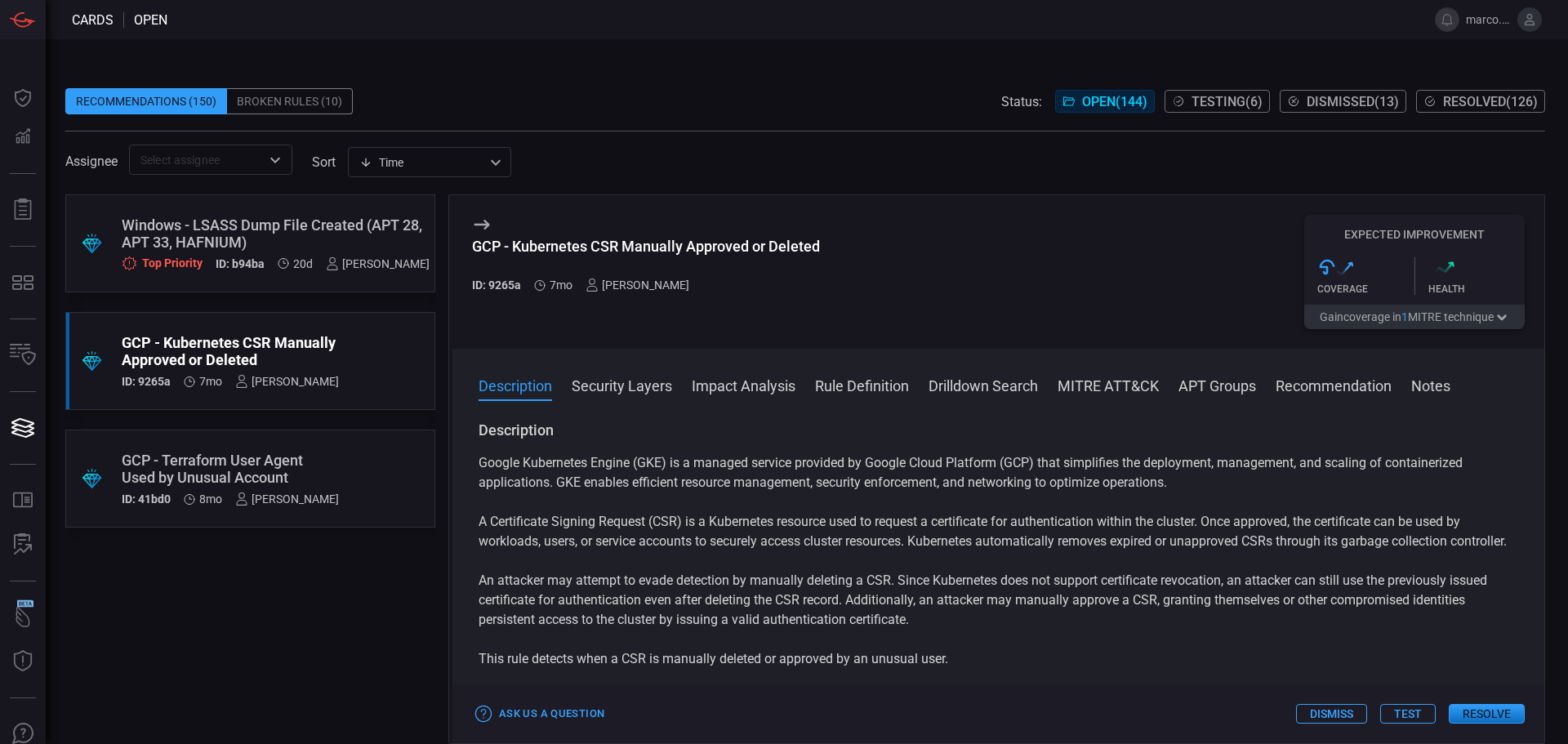
scroll to position [326, 0]
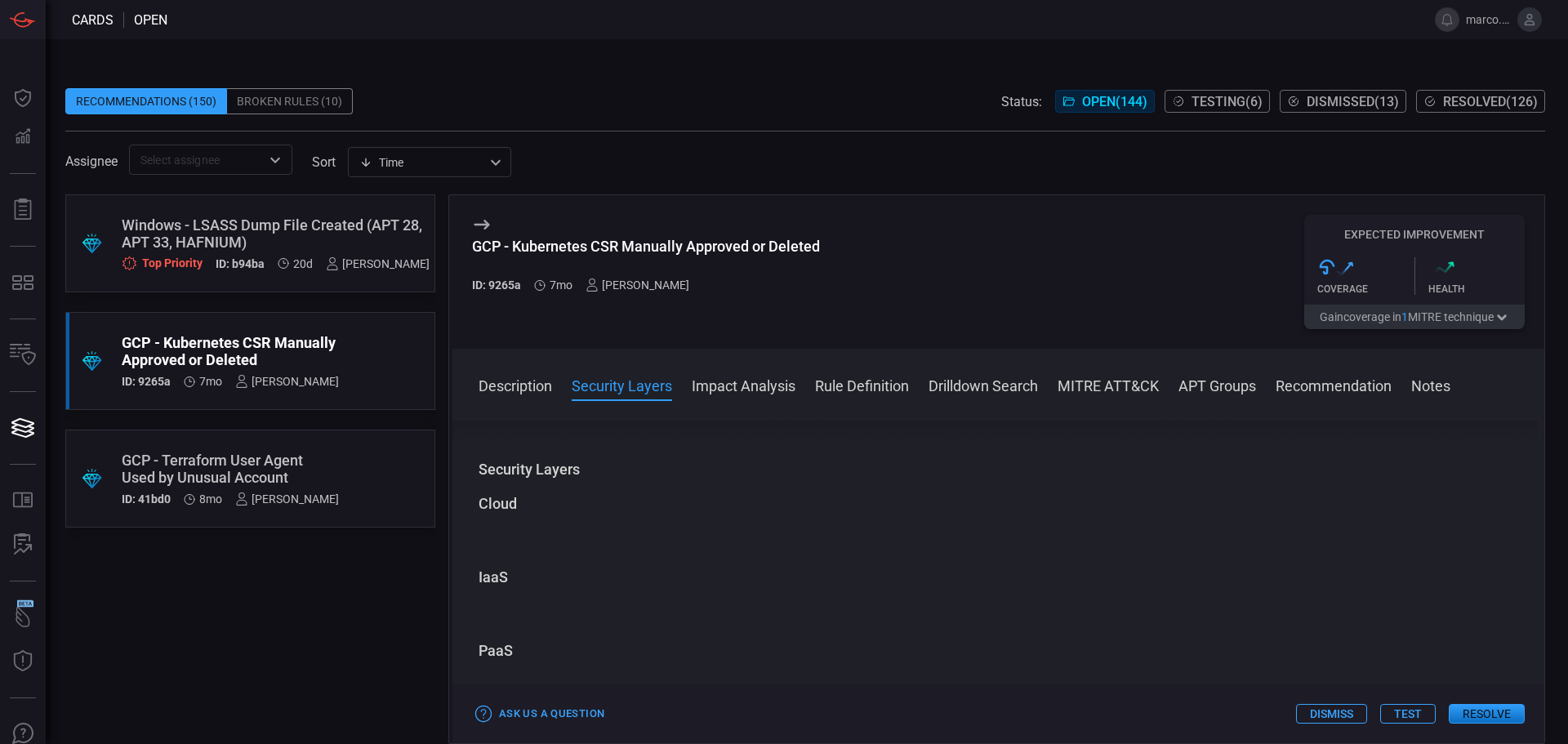
click at [1333, 712] on button "Dismiss" at bounding box center [1332, 713] width 71 height 19
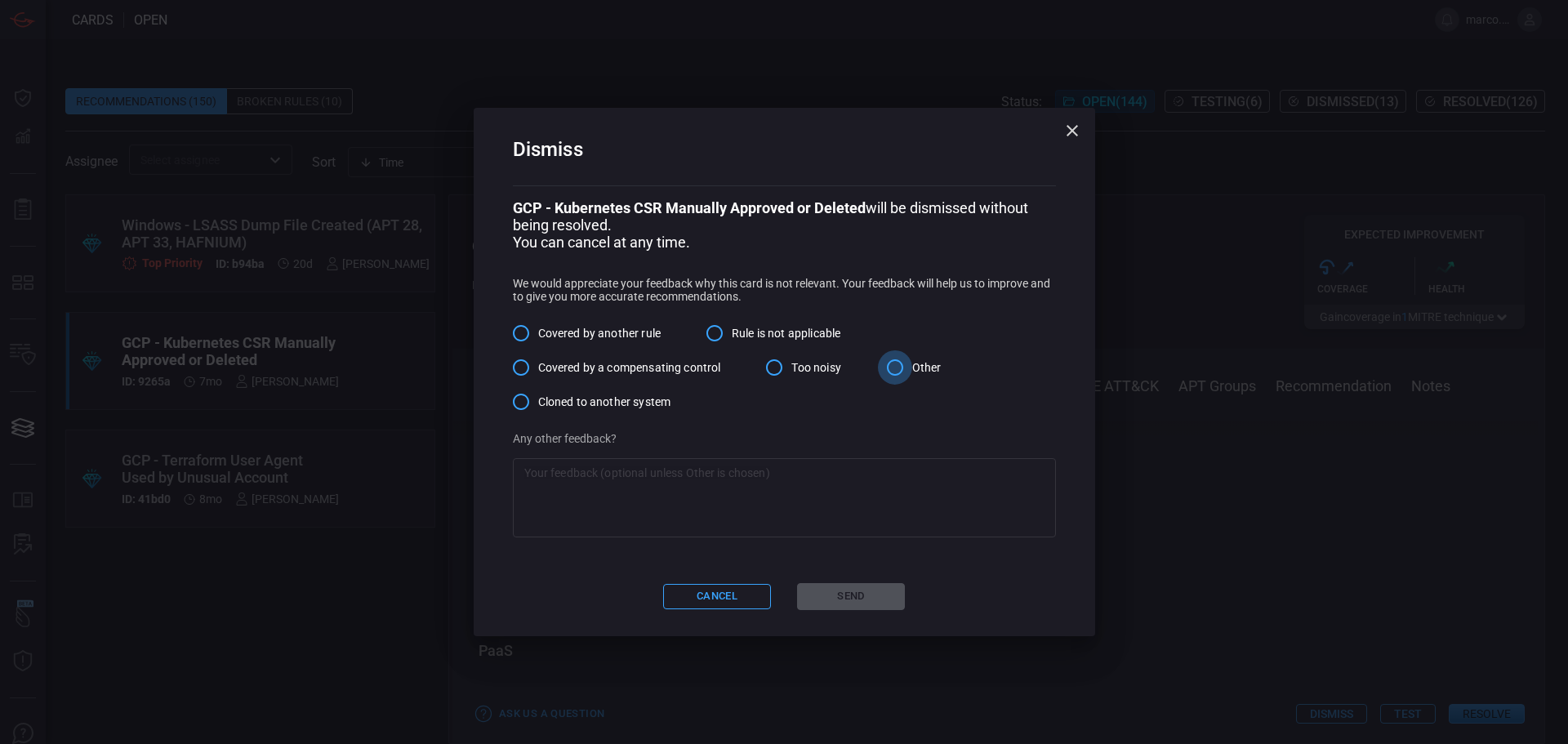
click at [899, 370] on input "Other" at bounding box center [895, 368] width 35 height 35
click at [771, 522] on textarea at bounding box center [784, 497] width 520 height 66
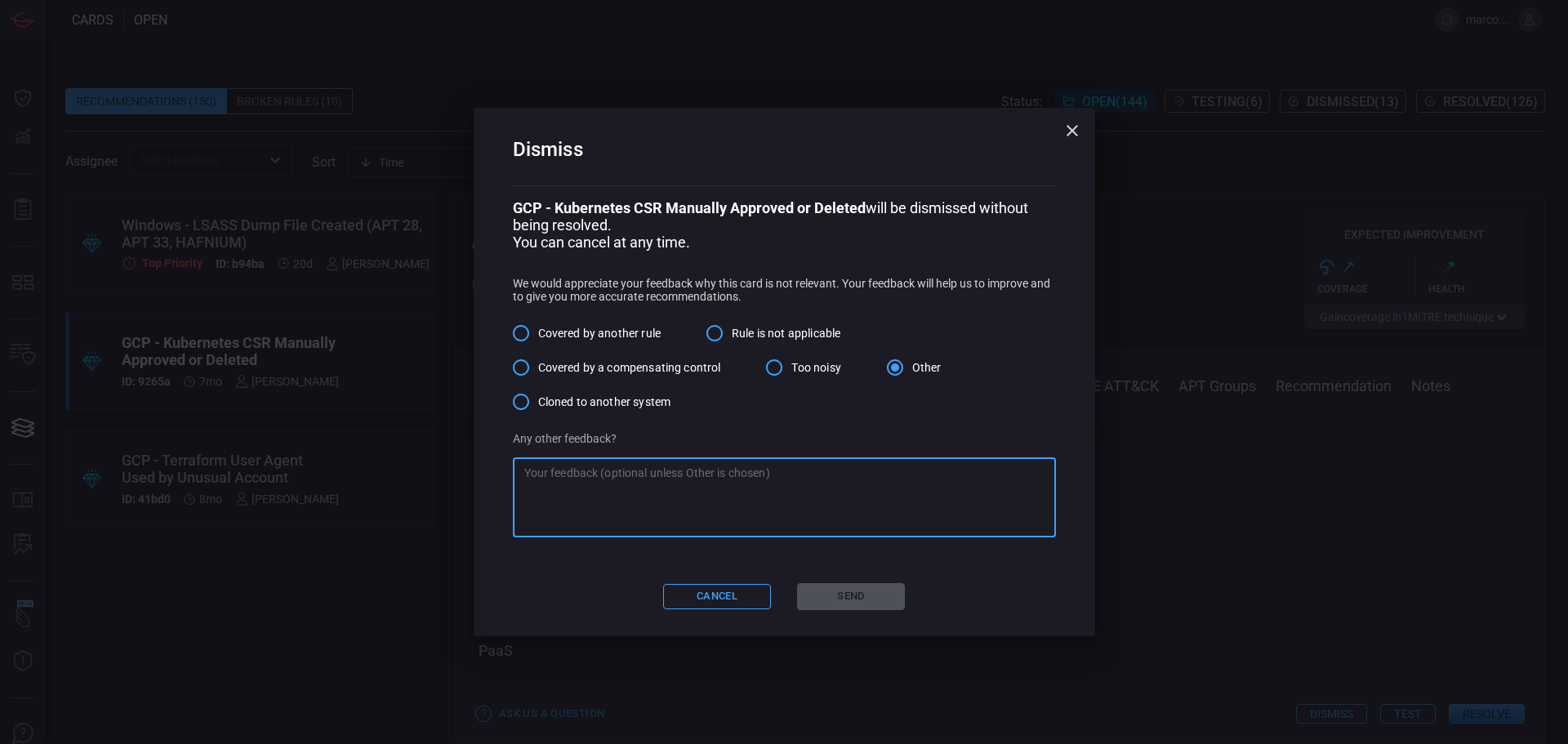
paste textarea "Loremipsu Dolorsita — Consect AdiPis Elitseddoe Tempo incididun utl etdolor mag…"
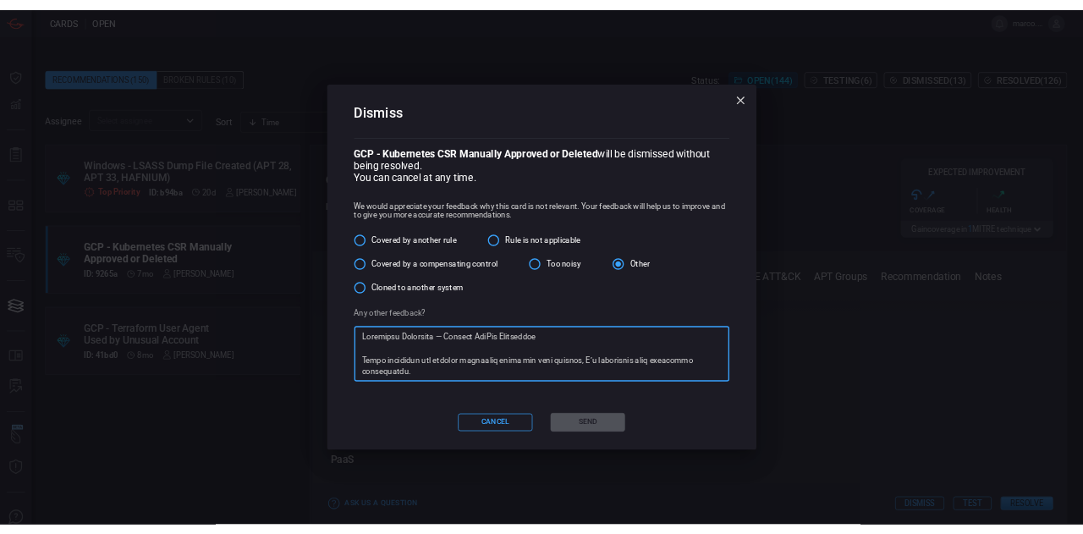
scroll to position [459, 0]
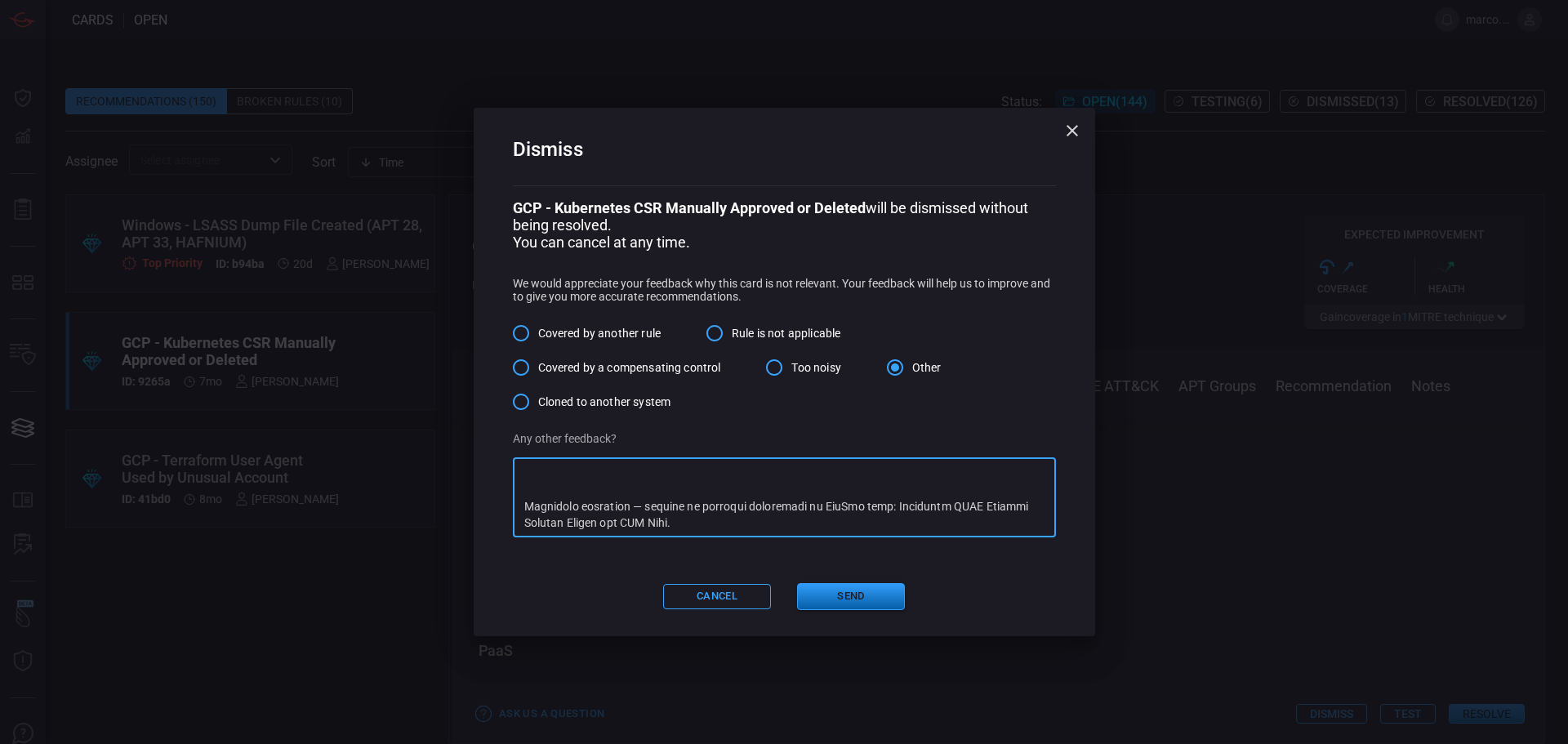
type textarea "Loremipsu Dolorsita — Consect AdiPis Elitseddoe Tempo incididun utl etdolor mag…"
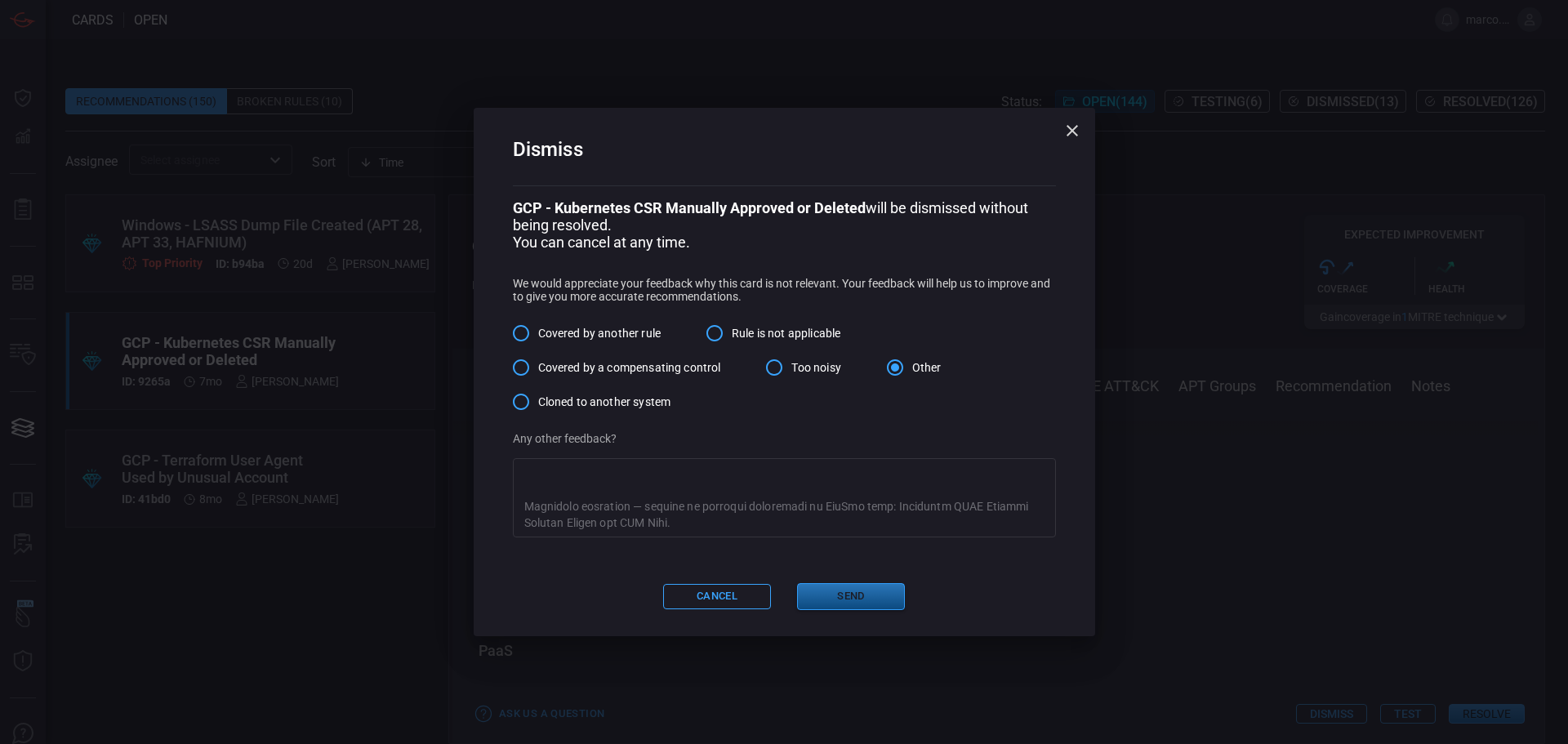
click at [884, 600] on button "Send" at bounding box center [852, 596] width 108 height 27
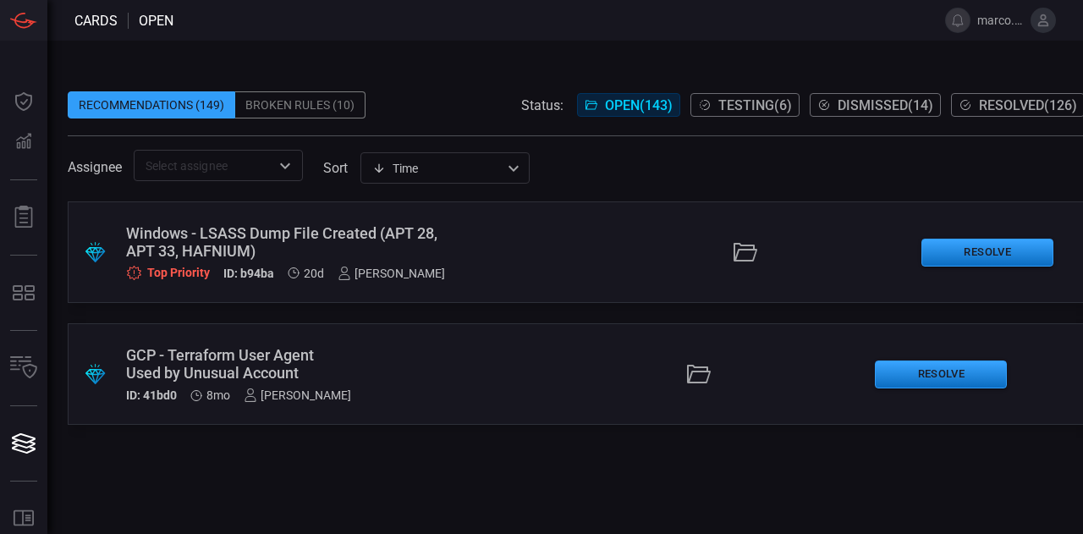
click at [450, 368] on div ".suggested_cards_icon{fill:url(#suggested_cards_icon);} GCP - Terraform User Ag…" at bounding box center [576, 374] width 1017 height 102
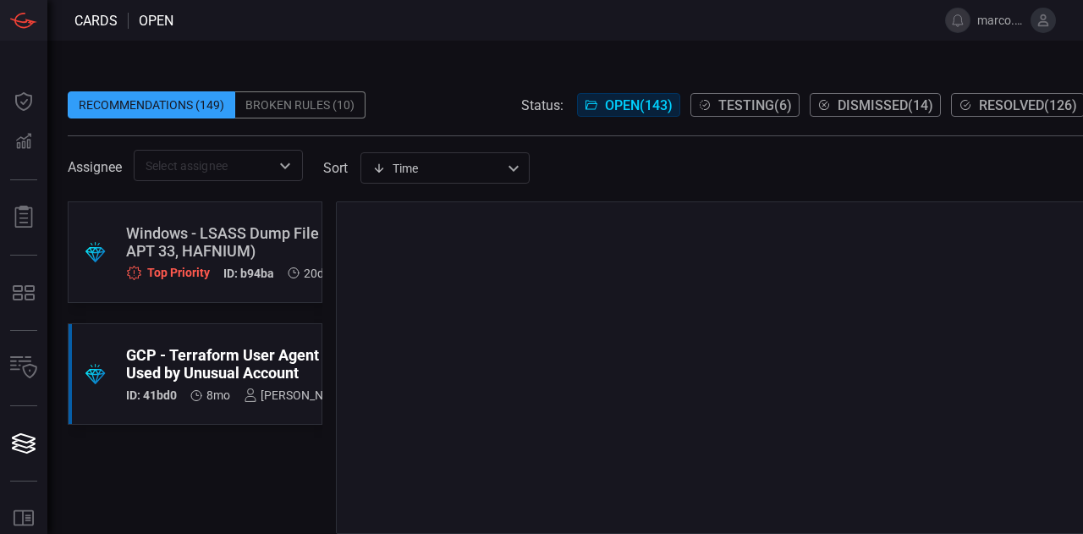
click at [744, 99] on span "Testing ( 6 )" at bounding box center [755, 105] width 74 height 16
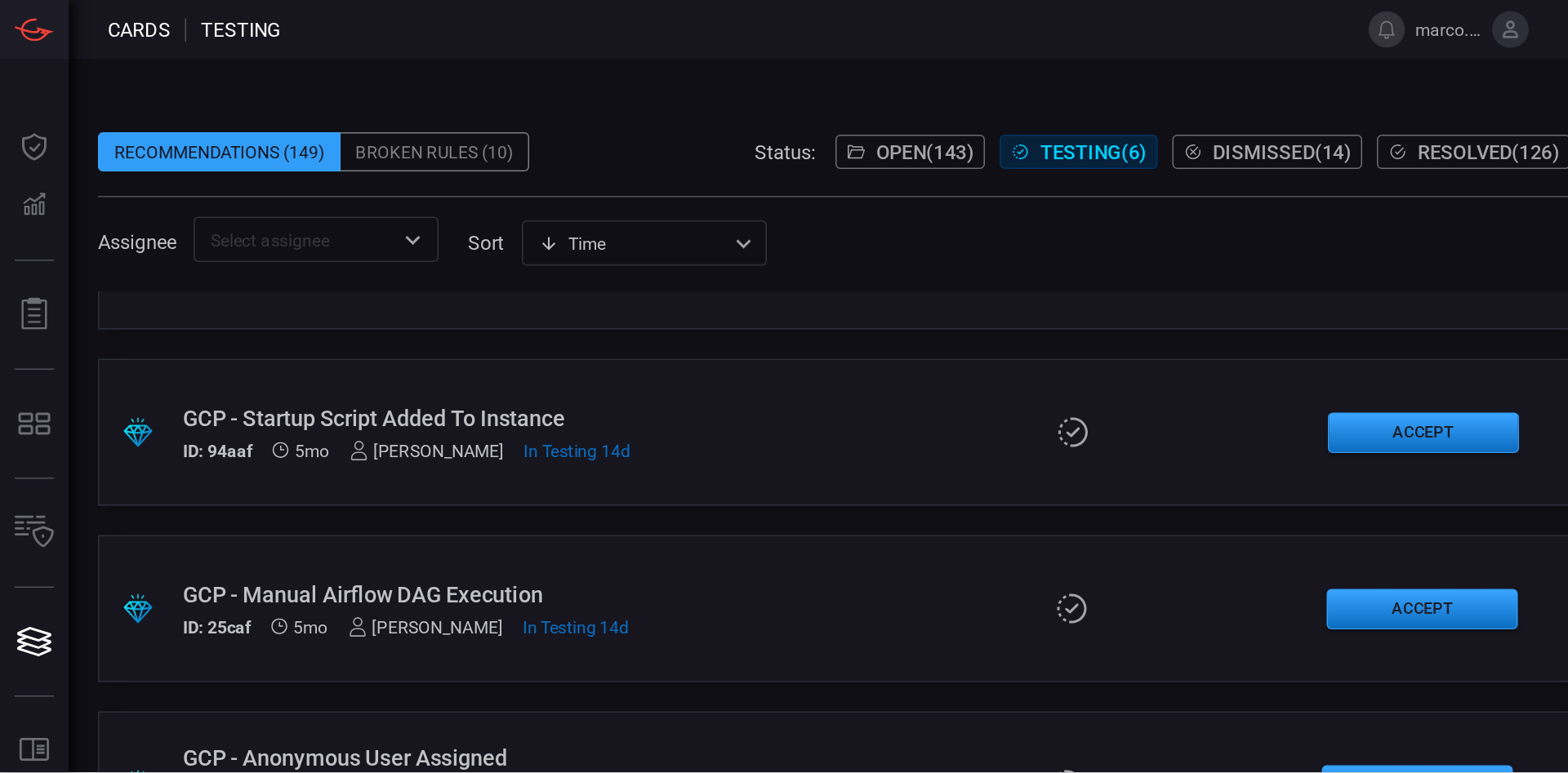
scroll to position [279, 0]
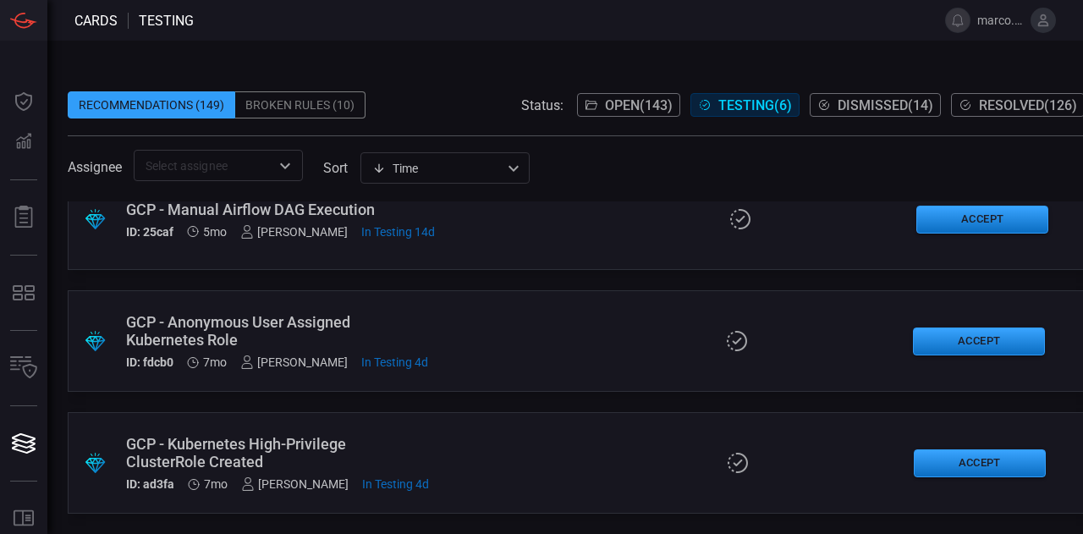
click at [626, 101] on span "Open ( 143 )" at bounding box center [639, 105] width 68 height 16
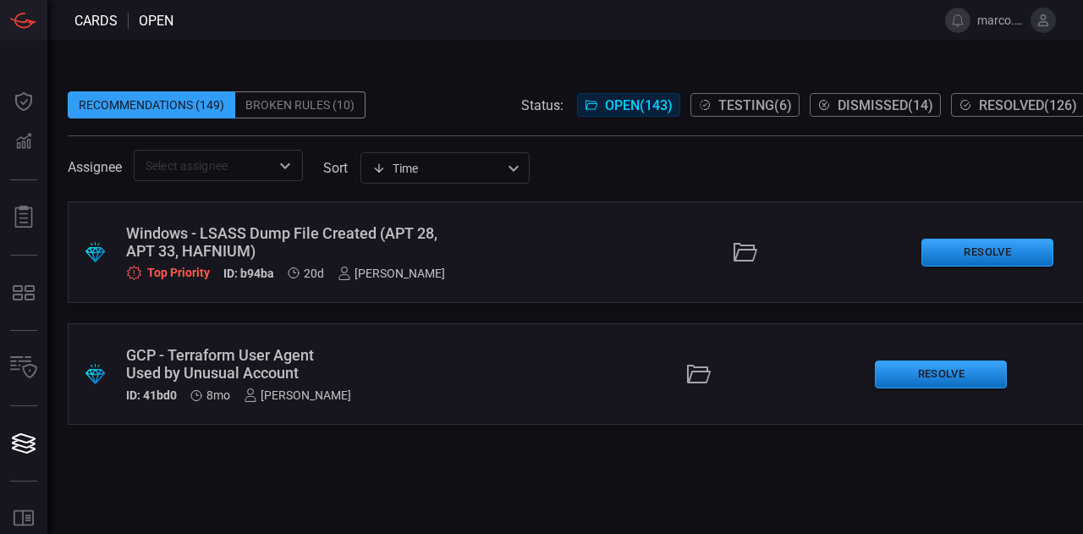
click at [347, 351] on div "GCP - Terraform User Agent Used by Unusual Account" at bounding box center [239, 364] width 226 height 36
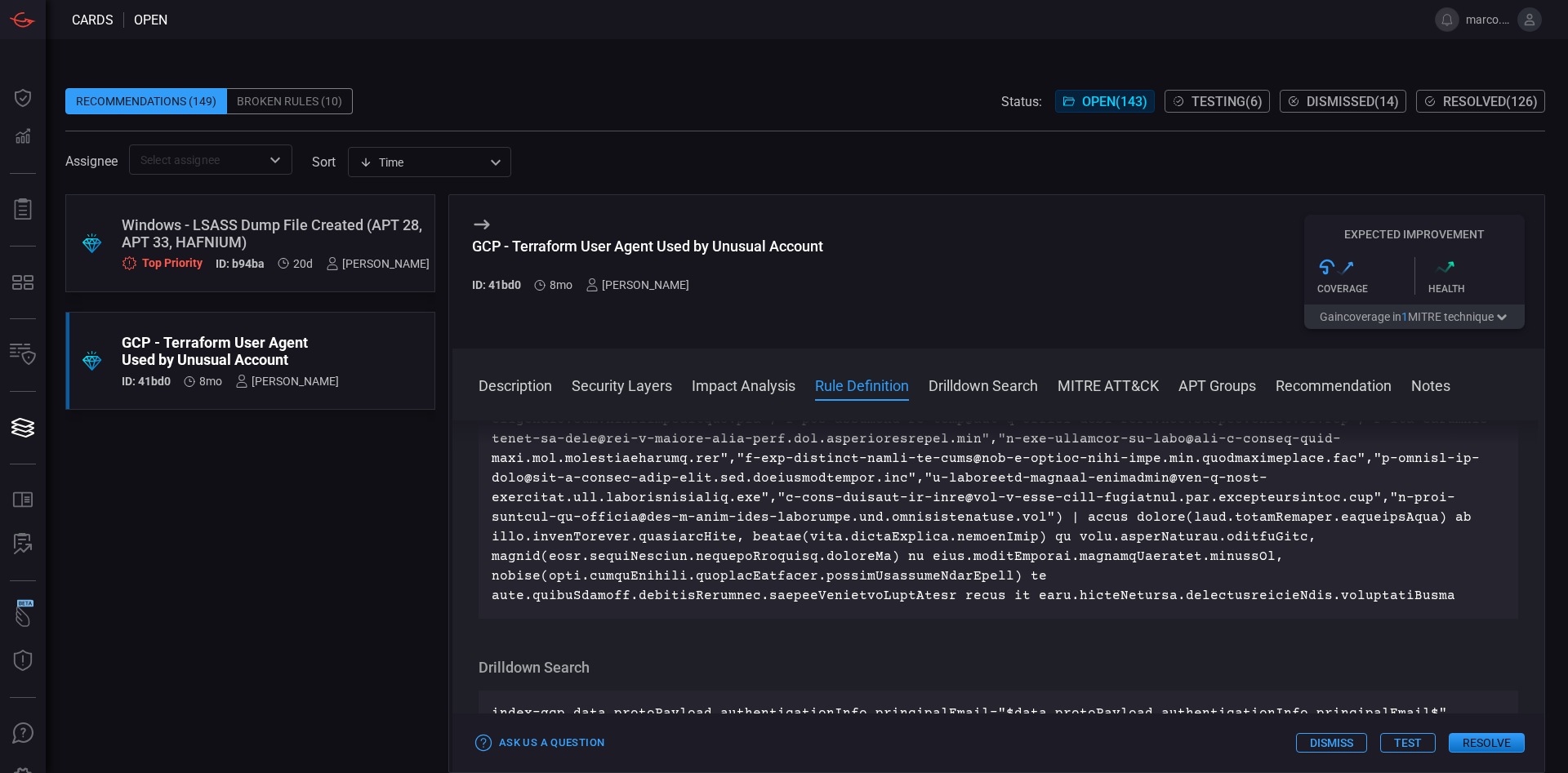
scroll to position [2940, 0]
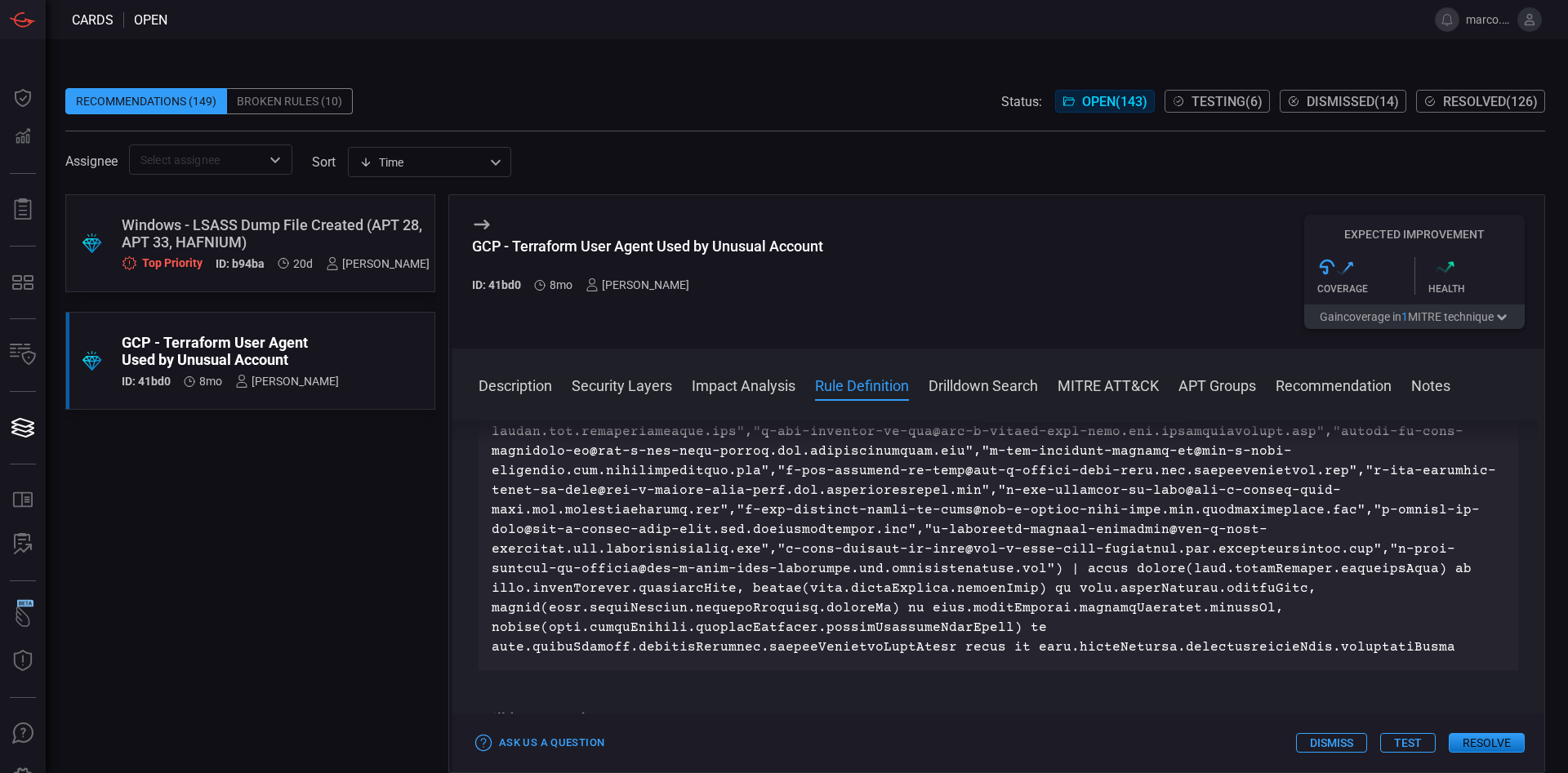
drag, startPoint x: 963, startPoint y: 488, endPoint x: 1156, endPoint y: 485, distance: 193.0
click at [1156, 485] on p at bounding box center [998, 510] width 1014 height 294
copy p ""[PERSON_NAME][EMAIL_ADDRESS][PERSON_NAME][DOMAIN_NAME]""
click at [1239, 474] on p at bounding box center [998, 510] width 1014 height 294
drag, startPoint x: 1084, startPoint y: 493, endPoint x: 1152, endPoint y: 486, distance: 68.4
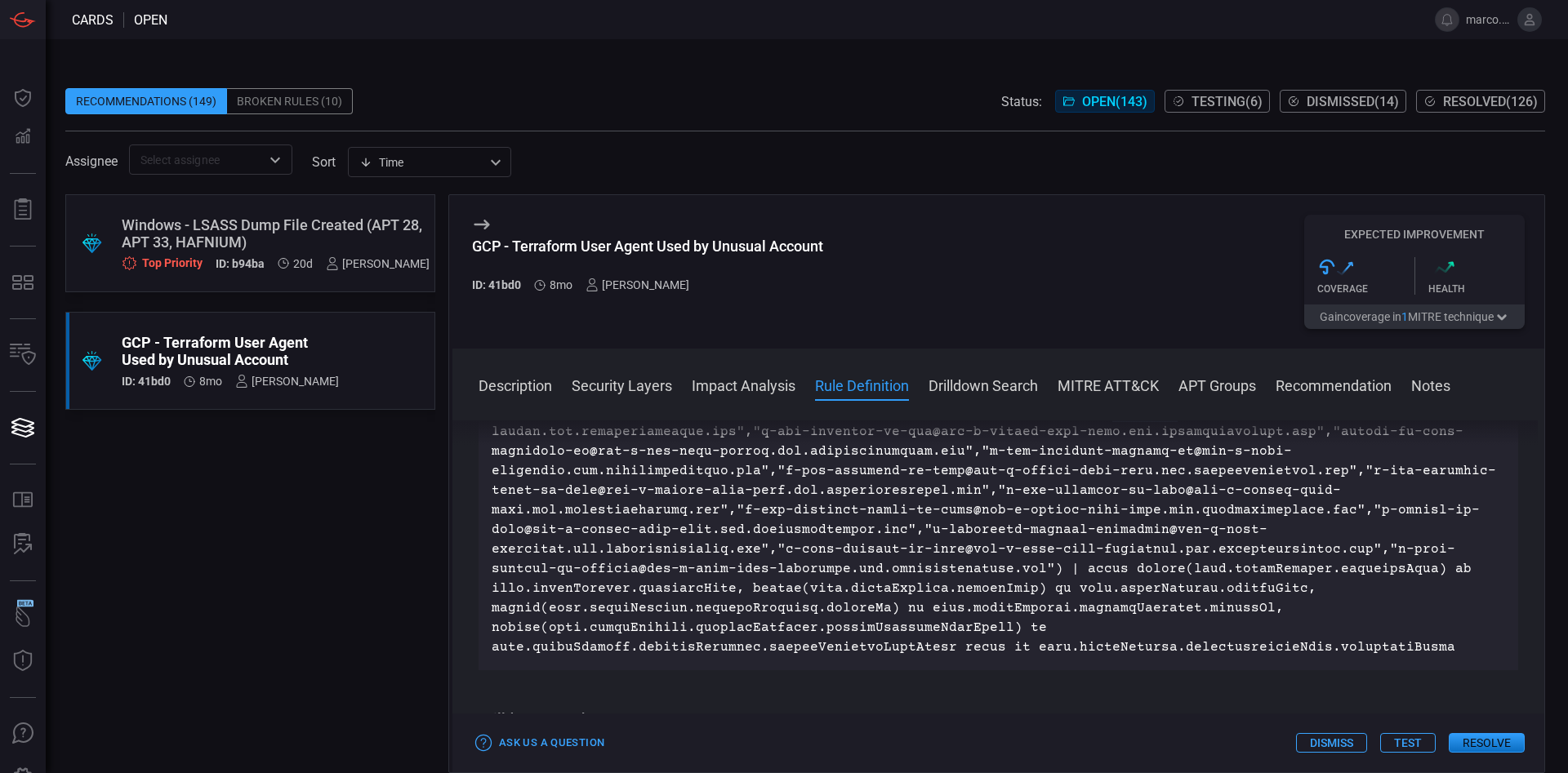
click at [1152, 486] on p at bounding box center [998, 510] width 1014 height 294
copy p "@[DOMAIN_NAME]"
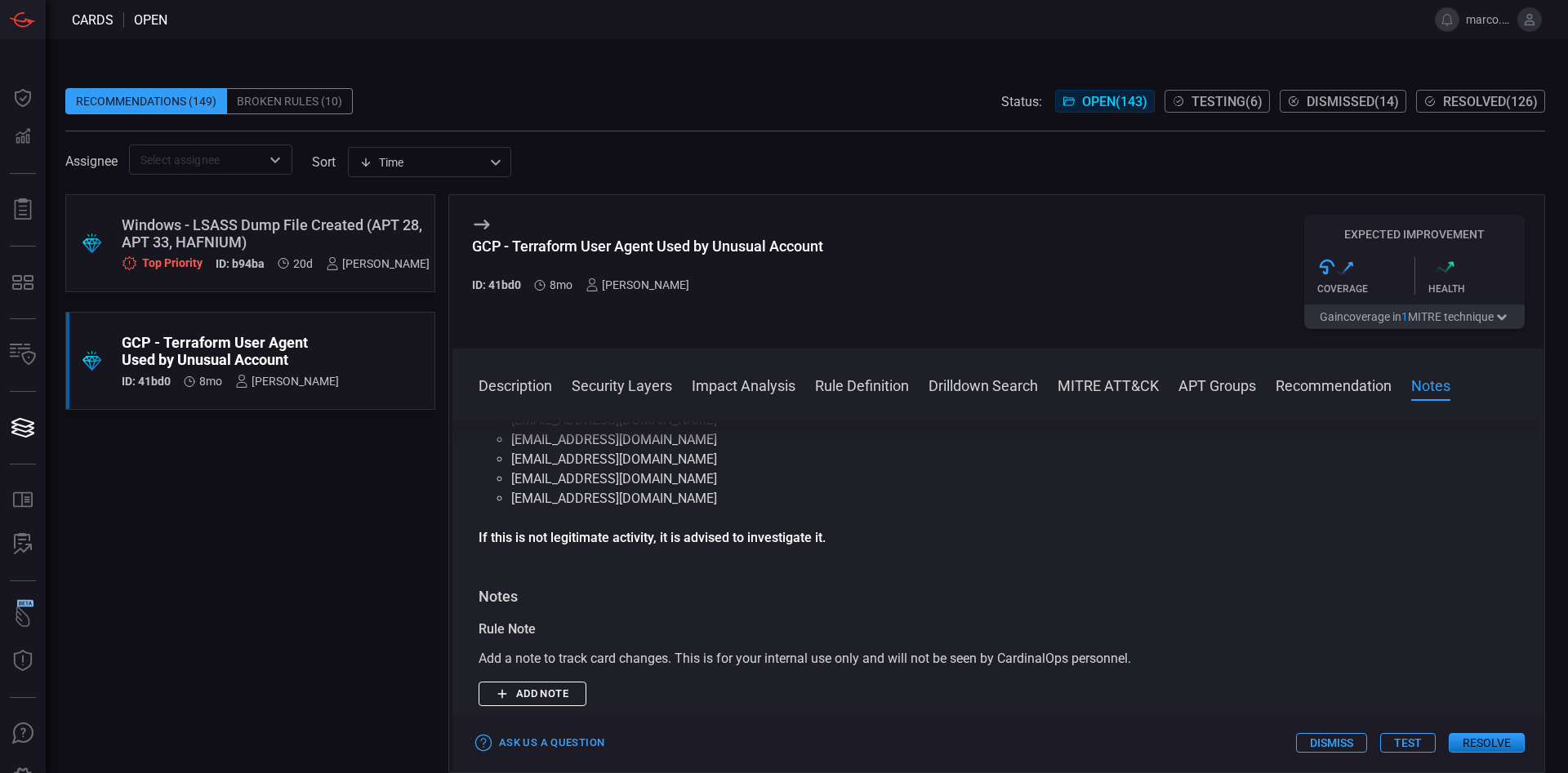
scroll to position [3927, 0]
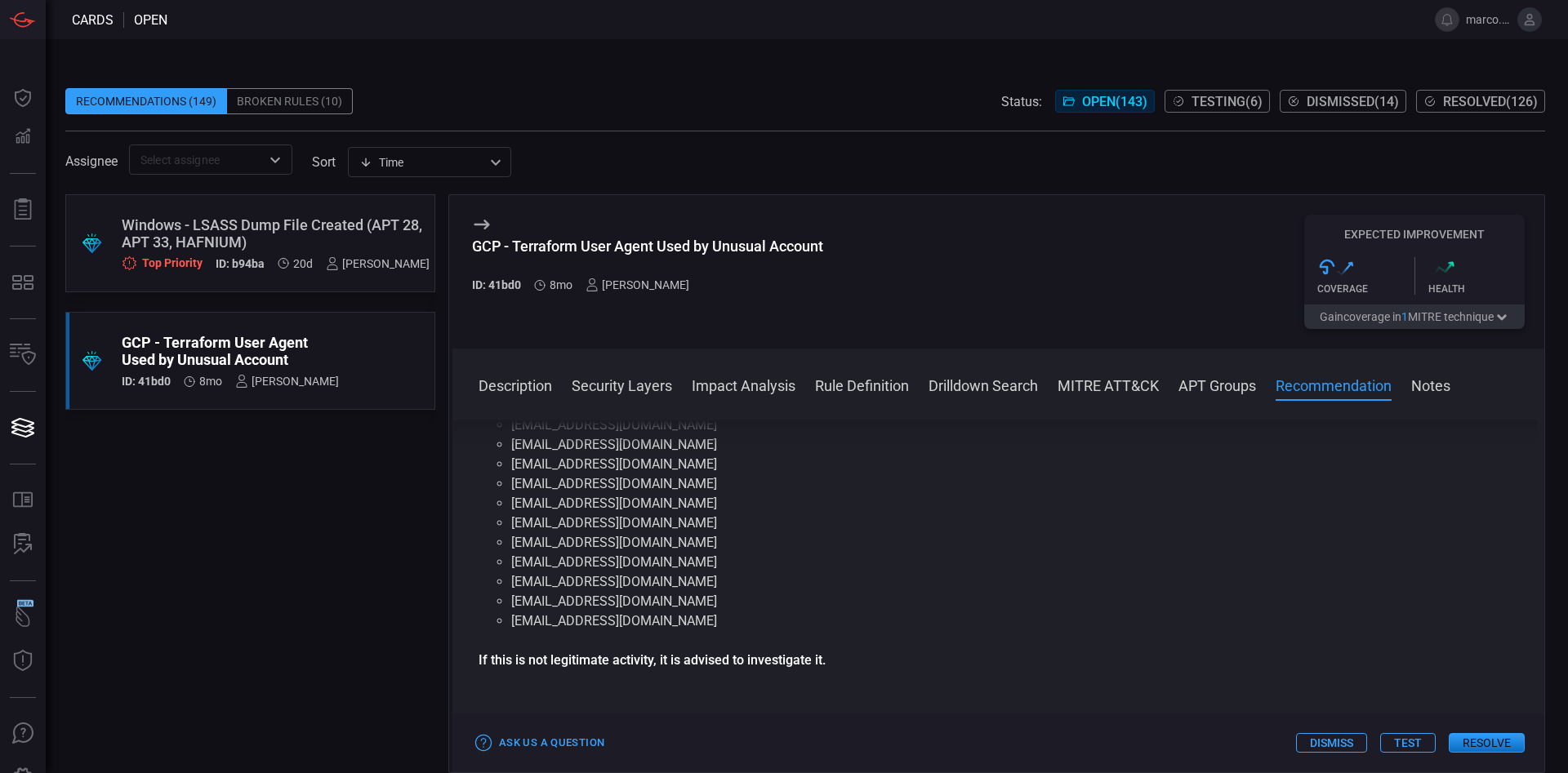
click at [1111, 475] on li "[EMAIL_ADDRESS][DOMAIN_NAME]" at bounding box center [998, 464] width 974 height 19
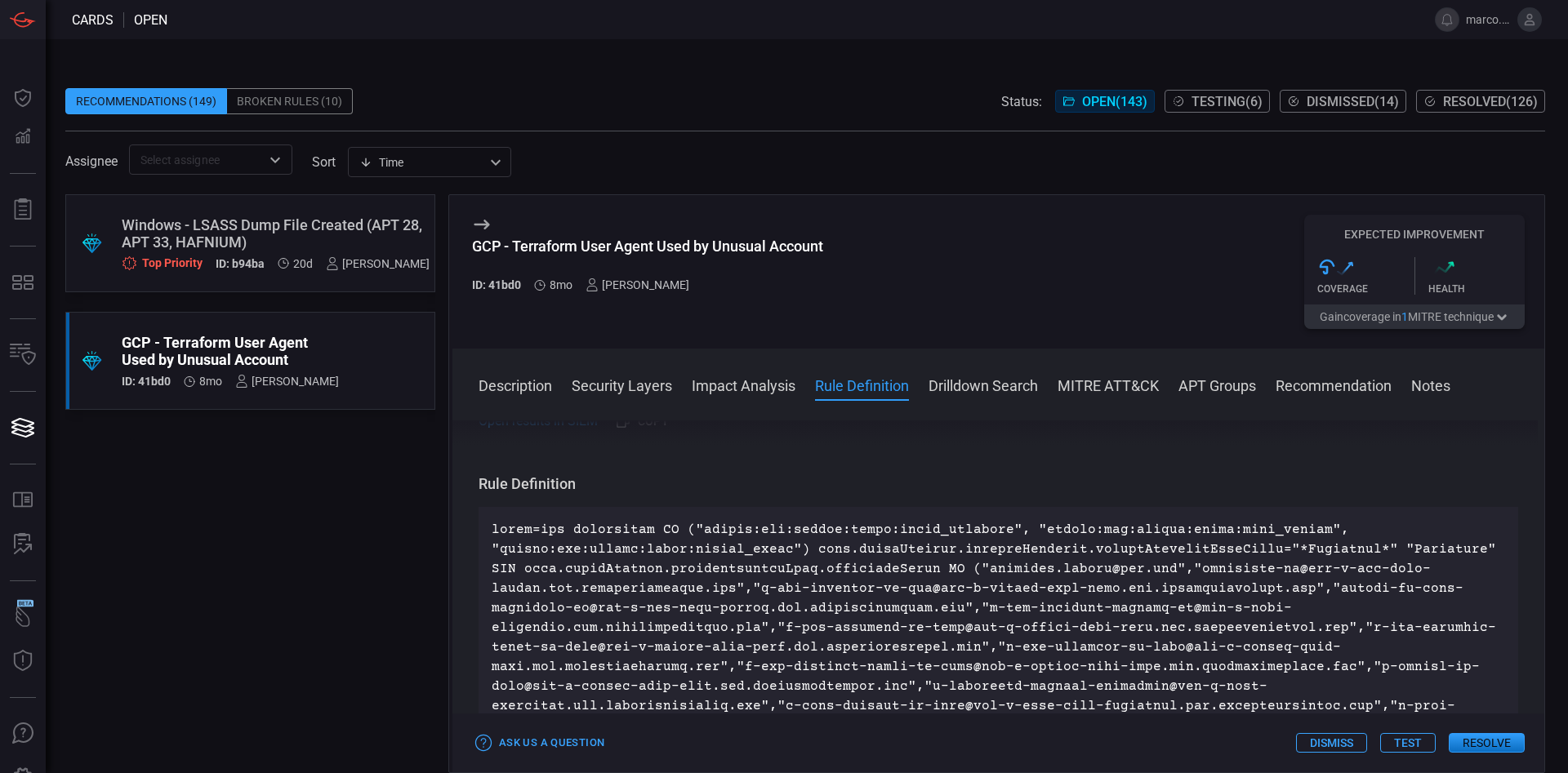
scroll to position [2905, 0]
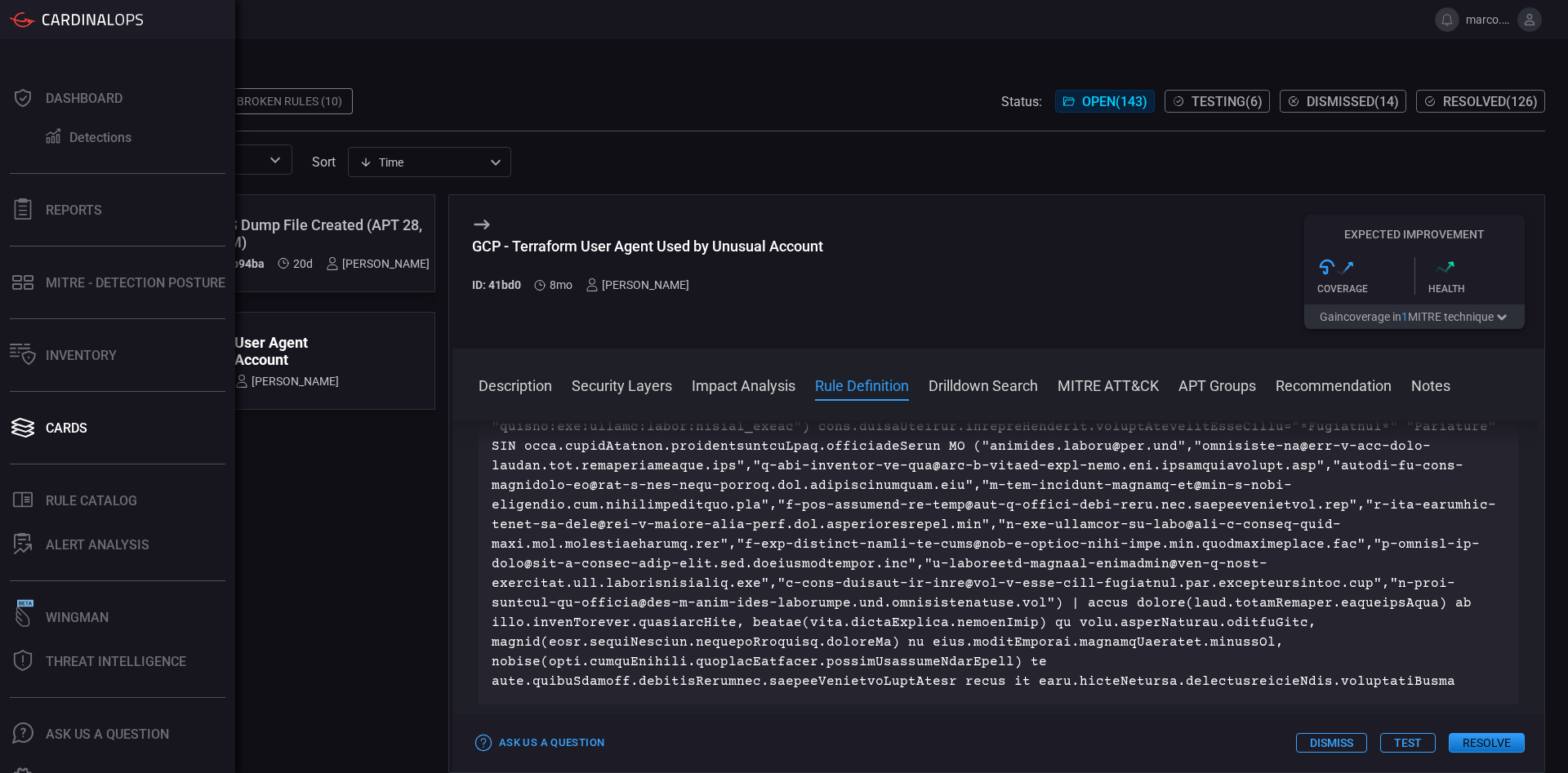
click at [27, 54] on div "Dashboard Detections Reports MITRE - Detection Posture Inventory Cards .st0_rul…" at bounding box center [118, 406] width 236 height 734
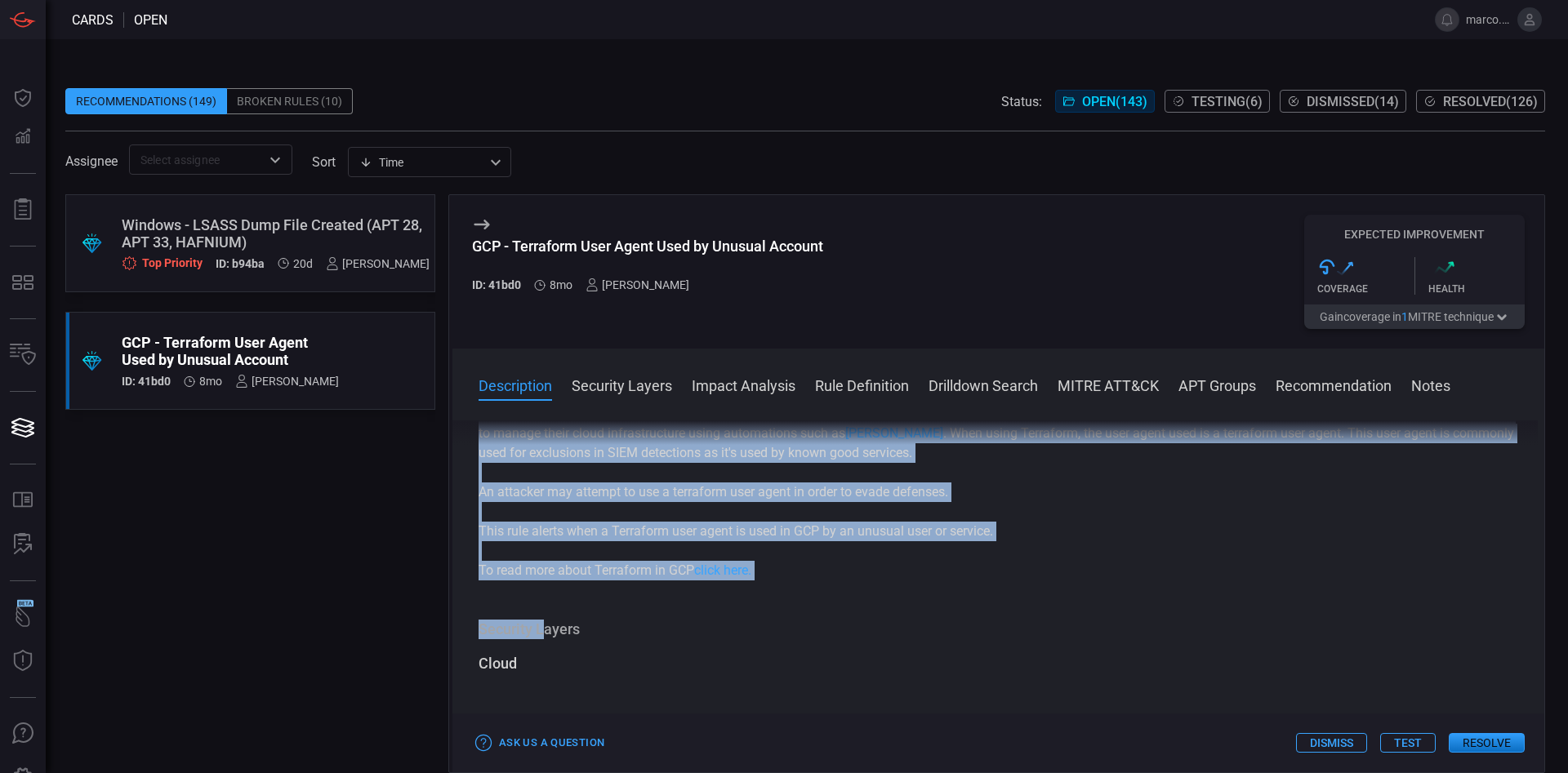
scroll to position [123, 0]
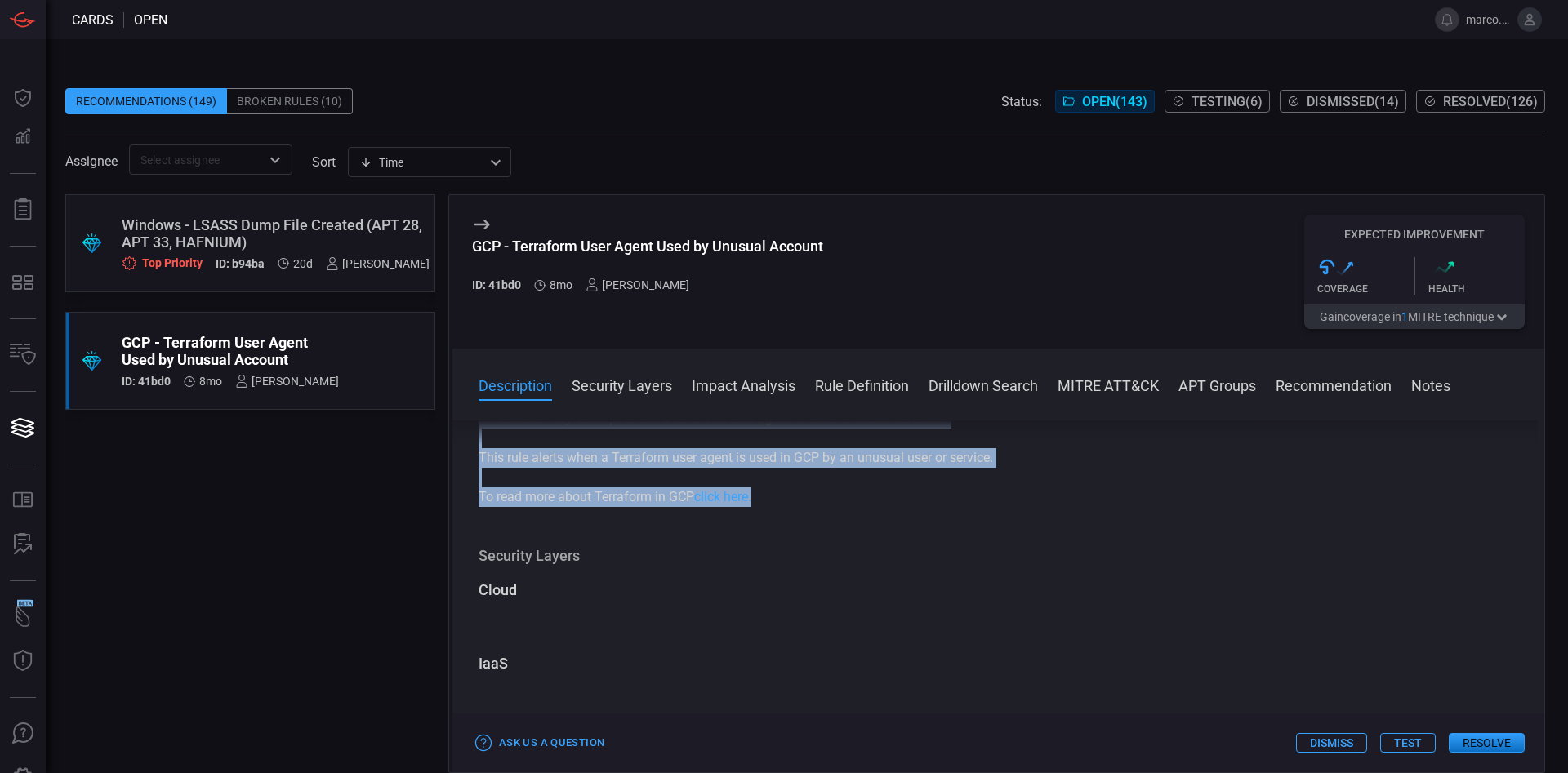
drag, startPoint x: 481, startPoint y: 460, endPoint x: 835, endPoint y: 504, distance: 356.7
click at [835, 504] on div "Terraform is an infrastructure as code tool that provides a CLI workflow to man…" at bounding box center [998, 419] width 1040 height 177
copy div "Terraform is an infrastructure as code tool that provides a CLI workflow to man…"
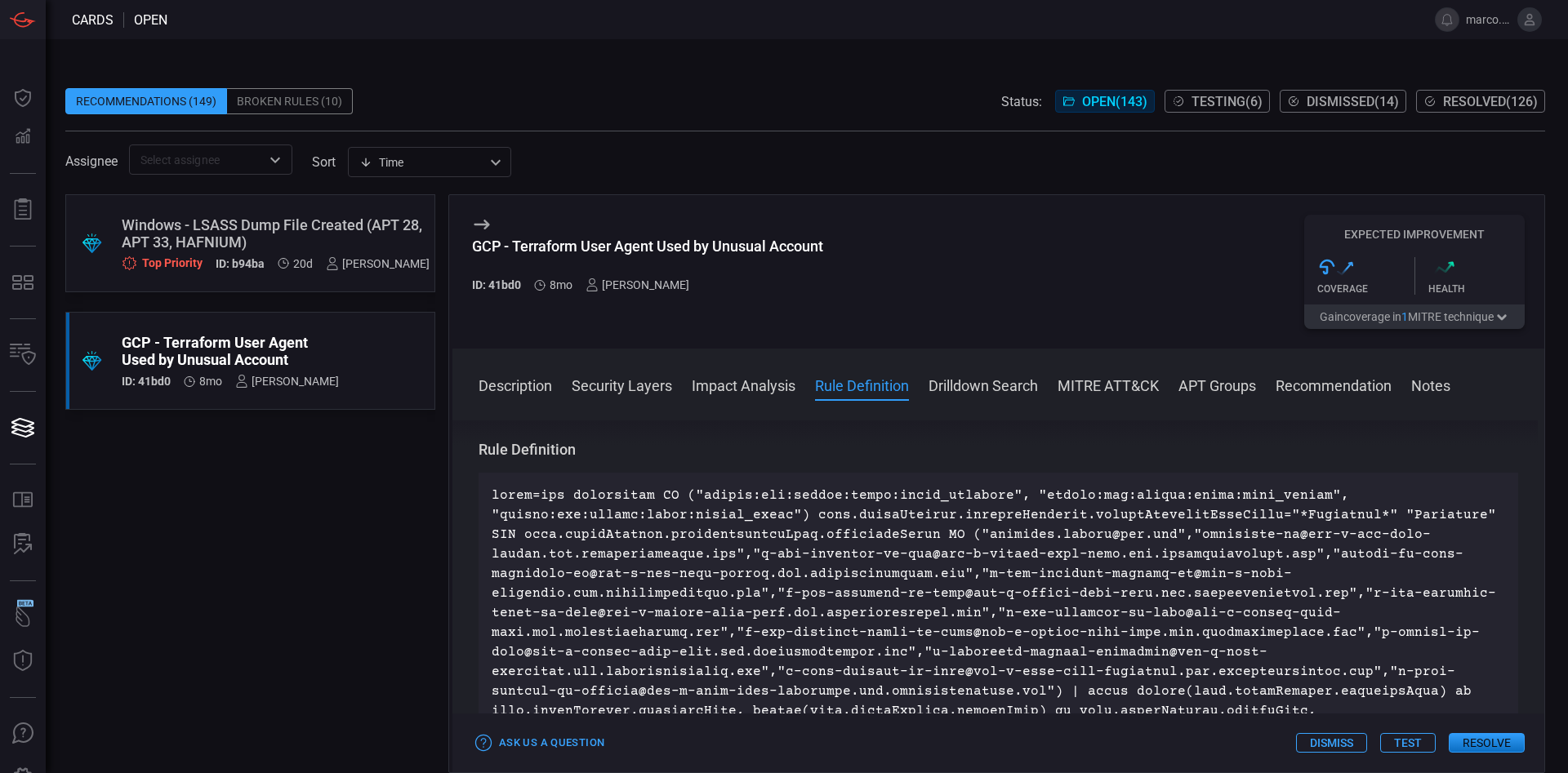
scroll to position [2940, 0]
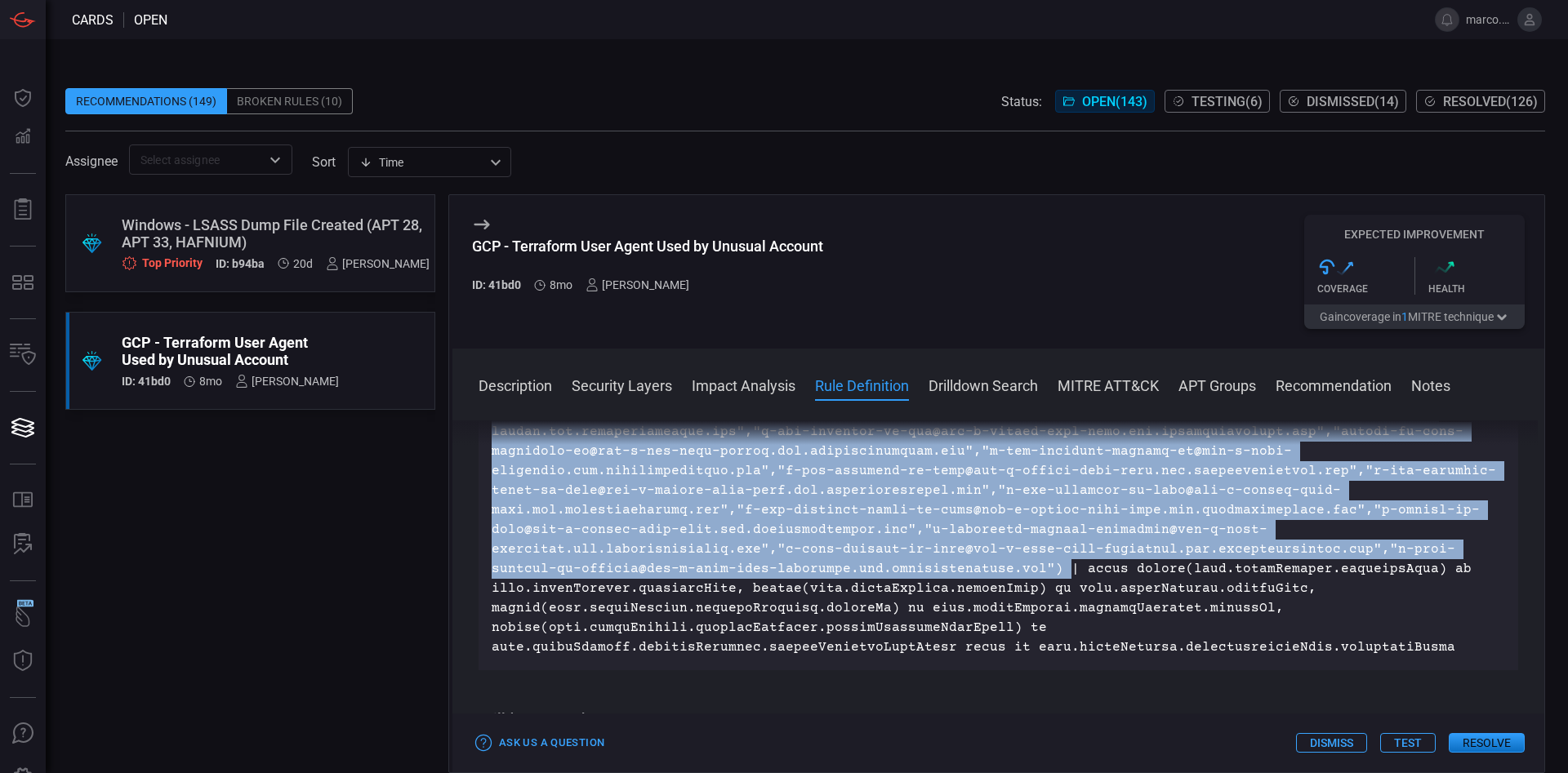
drag, startPoint x: 984, startPoint y: 646, endPoint x: 466, endPoint y: 501, distance: 537.9
click at [466, 501] on div "Description Terraform is an infrastructure as code tool that provides a CLI wor…" at bounding box center [998, 594] width 1092 height 346
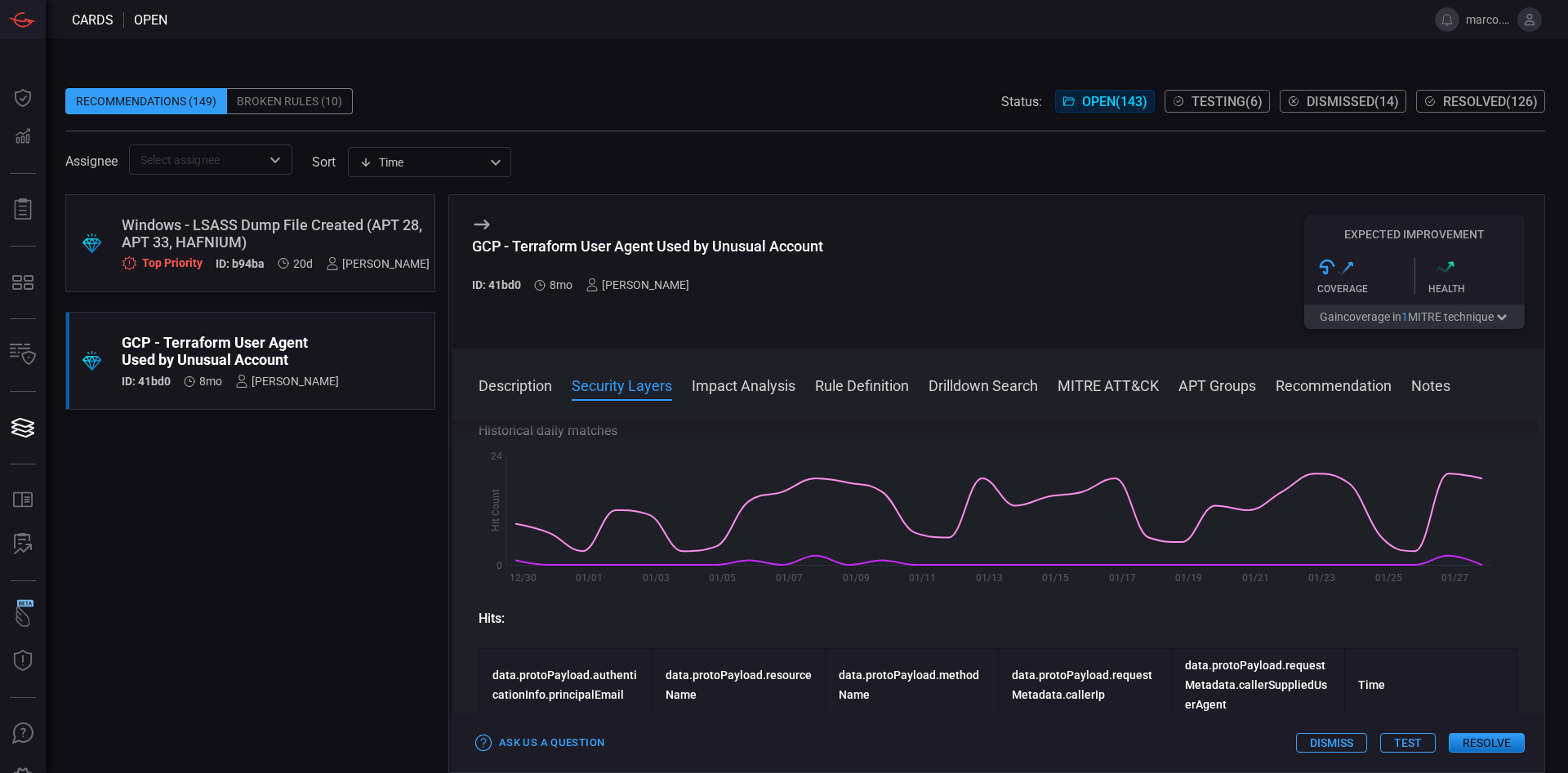
scroll to position [578, 0]
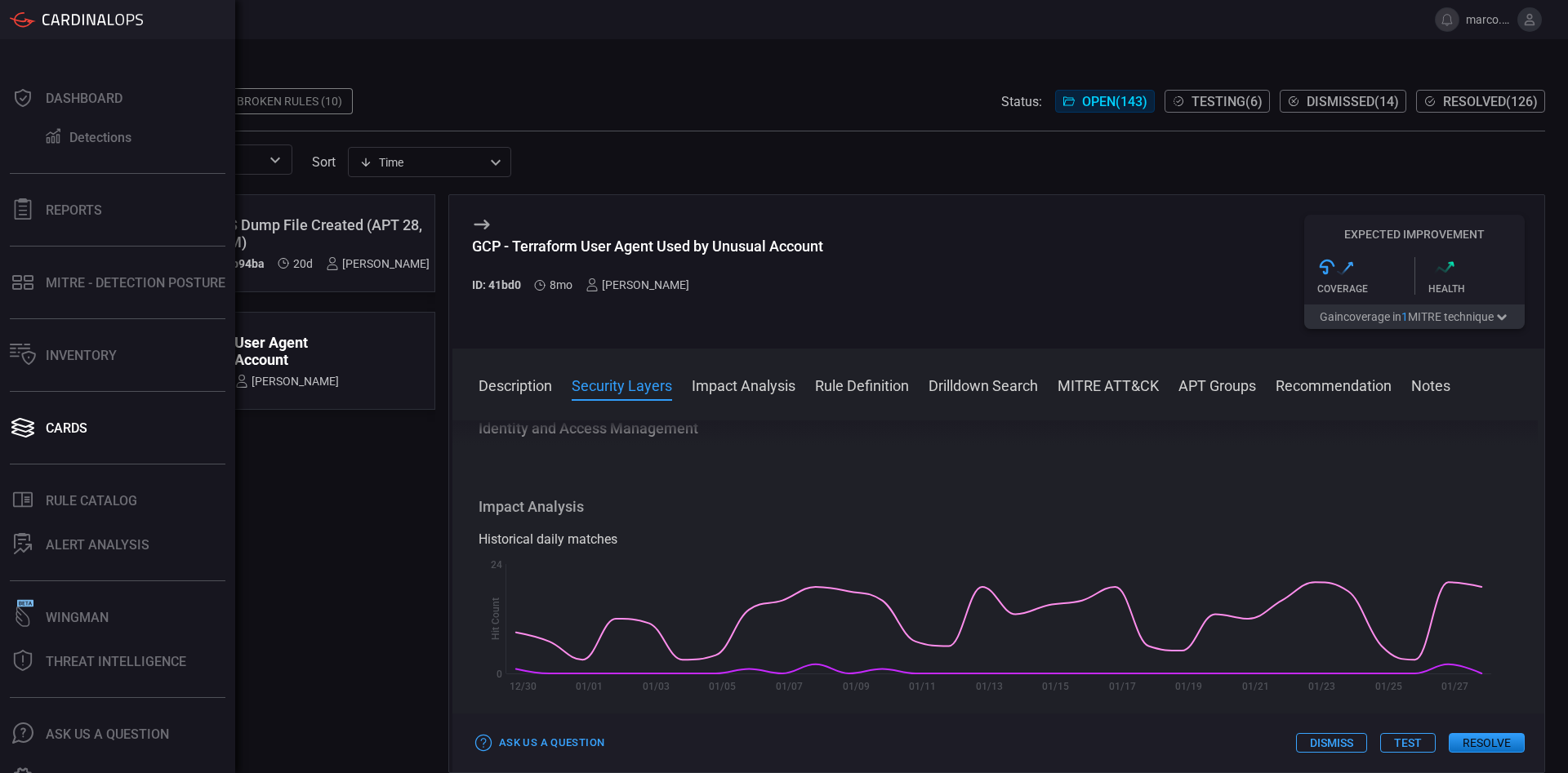
click at [2, 46] on div "Dashboard Detections Reports MITRE - Detection Posture Inventory Cards .st0_rul…" at bounding box center [118, 406] width 236 height 734
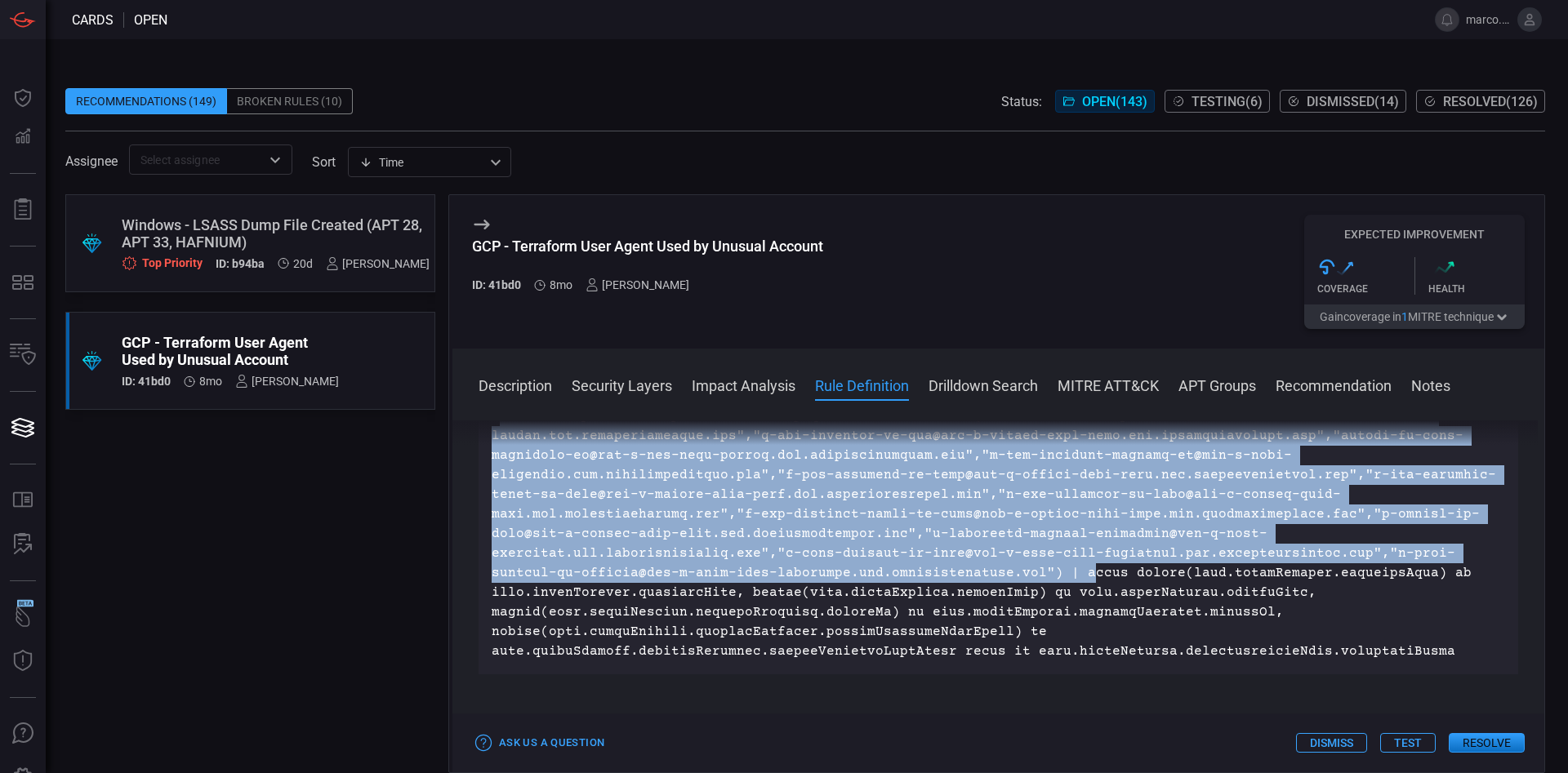
scroll to position [2940, 0]
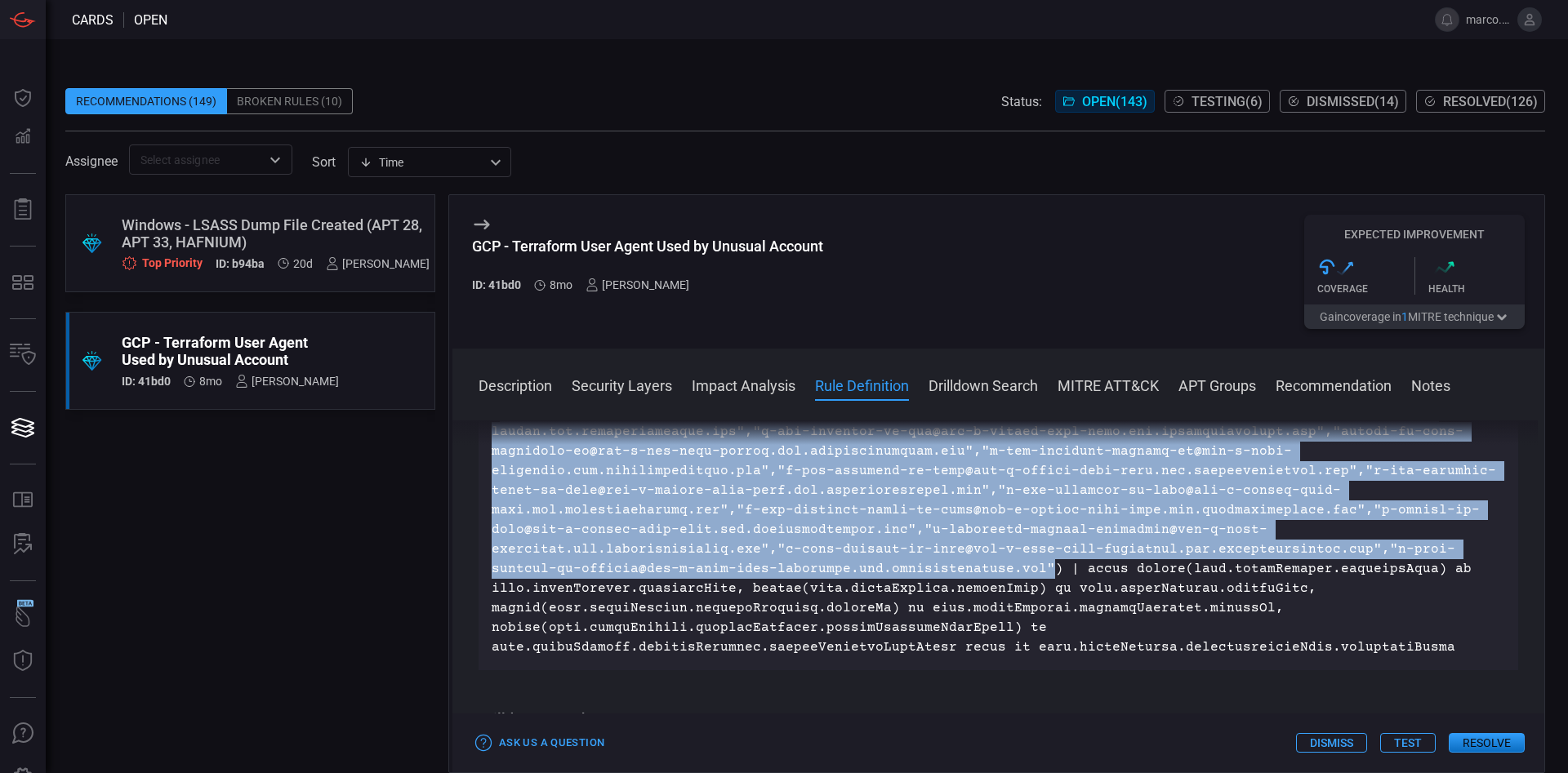
drag, startPoint x: 496, startPoint y: 608, endPoint x: 968, endPoint y: 648, distance: 473.7
click at [968, 648] on p at bounding box center [998, 510] width 1014 height 294
